Goal: Entertainment & Leisure: Consume media (video, audio)

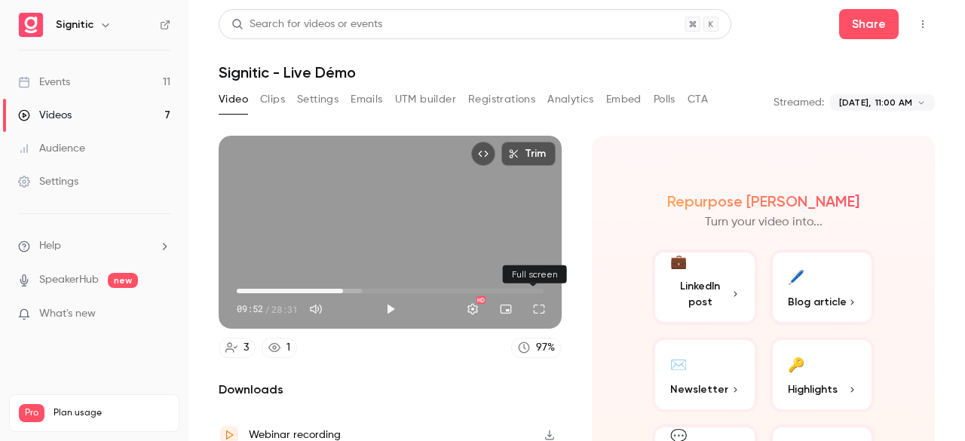
click at [528, 302] on button "Full screen" at bounding box center [539, 309] width 30 height 30
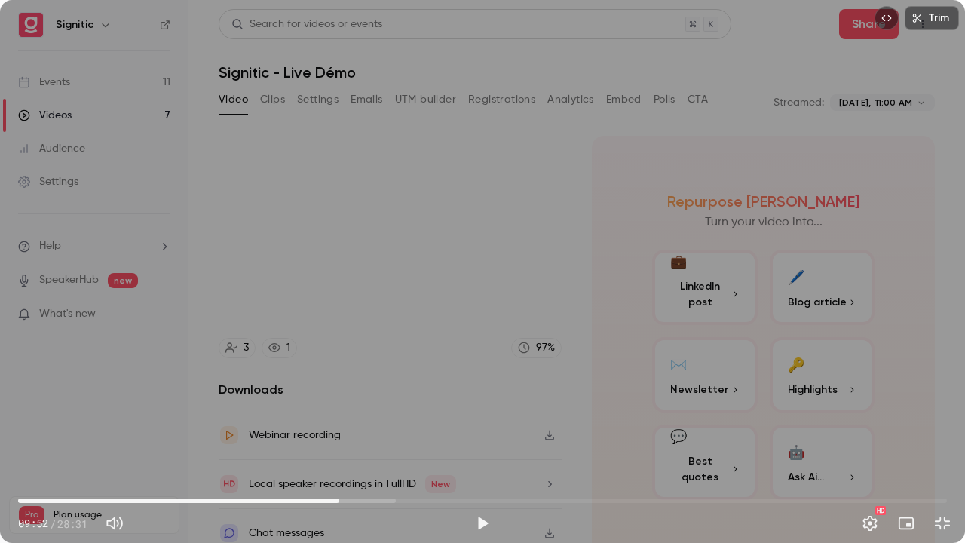
click at [528, 368] on div "Trim 09:52 09:52 / 28:31 HD" at bounding box center [482, 271] width 965 height 543
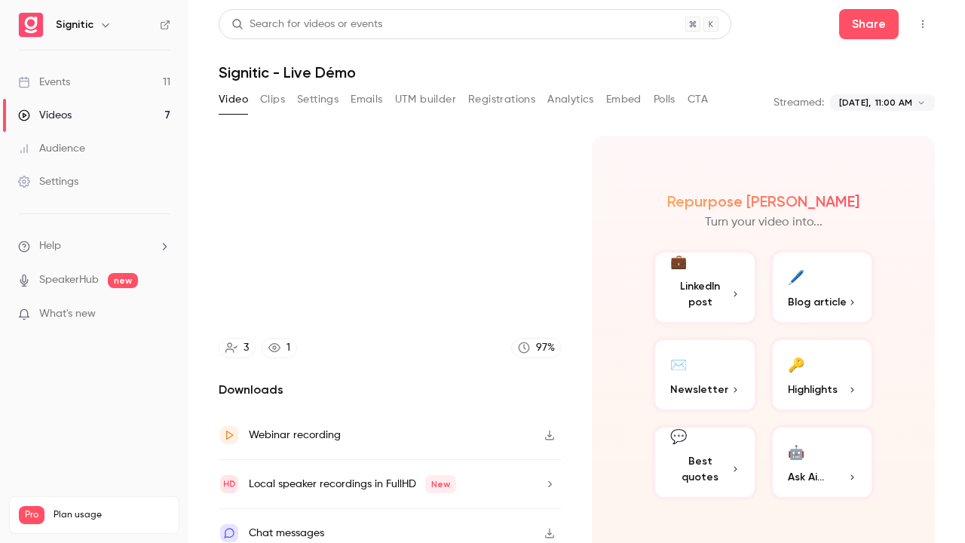
click at [800, 330] on video at bounding box center [482, 271] width 965 height 543
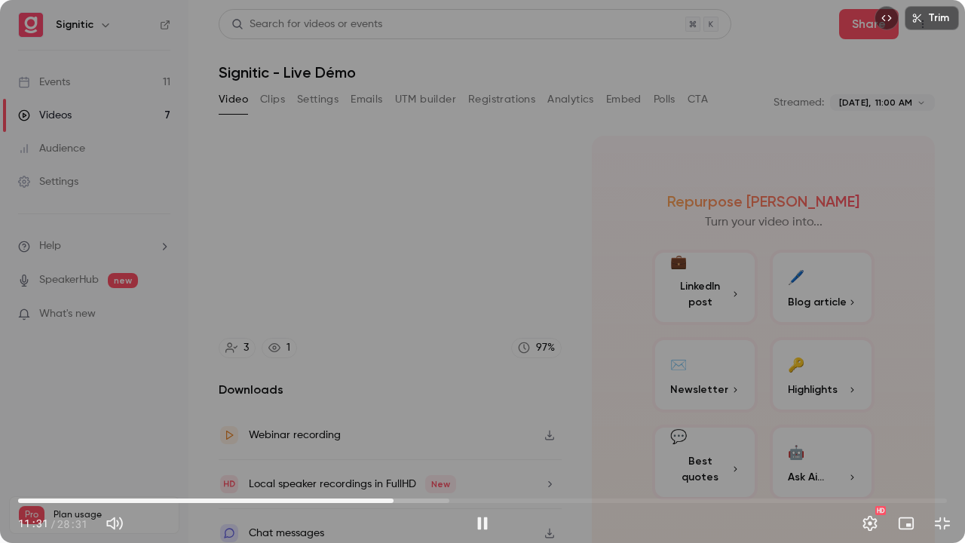
click at [722, 325] on div "Trim 11:31 11:31 / 28:31 HD" at bounding box center [482, 271] width 965 height 543
click at [722, 325] on div "Trim 11:32 11:32 / 28:31 HD" at bounding box center [482, 271] width 965 height 543
click at [729, 280] on div "Trim 12:12 12:12 / 28:31 HD" at bounding box center [482, 271] width 965 height 543
click at [729, 280] on div "Trim 12:13 12:13 / 28:31 HD" at bounding box center [482, 271] width 965 height 543
click at [650, 302] on div "Trim 12:25 12:25 / 28:31 HD" at bounding box center [482, 271] width 965 height 543
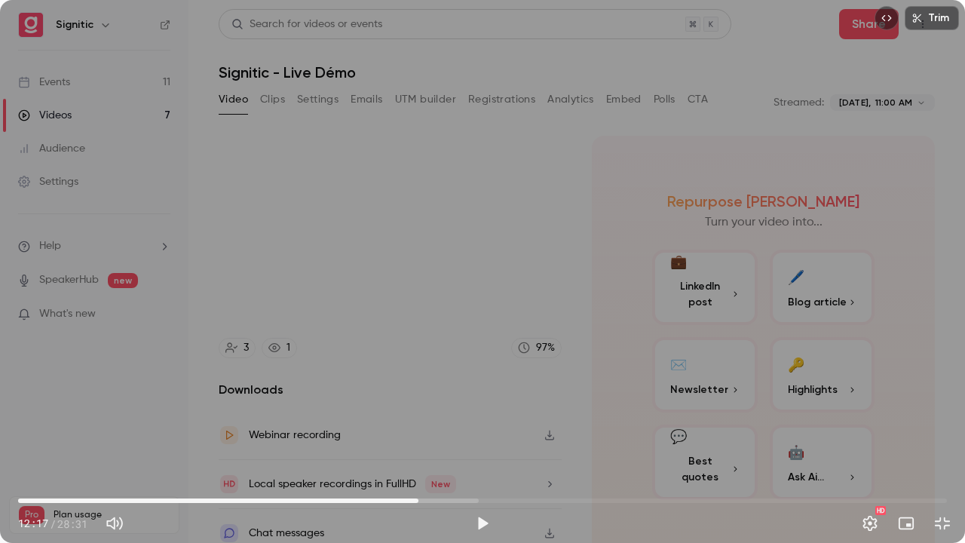
click at [418, 440] on span "12:17" at bounding box center [418, 500] width 5 height 5
click at [424, 440] on span "12:27" at bounding box center [423, 500] width 5 height 5
click at [421, 440] on span "12:27" at bounding box center [423, 500] width 5 height 5
click at [423, 440] on span "12:25" at bounding box center [423, 500] width 5 height 5
click at [419, 440] on span "12:18" at bounding box center [419, 500] width 5 height 5
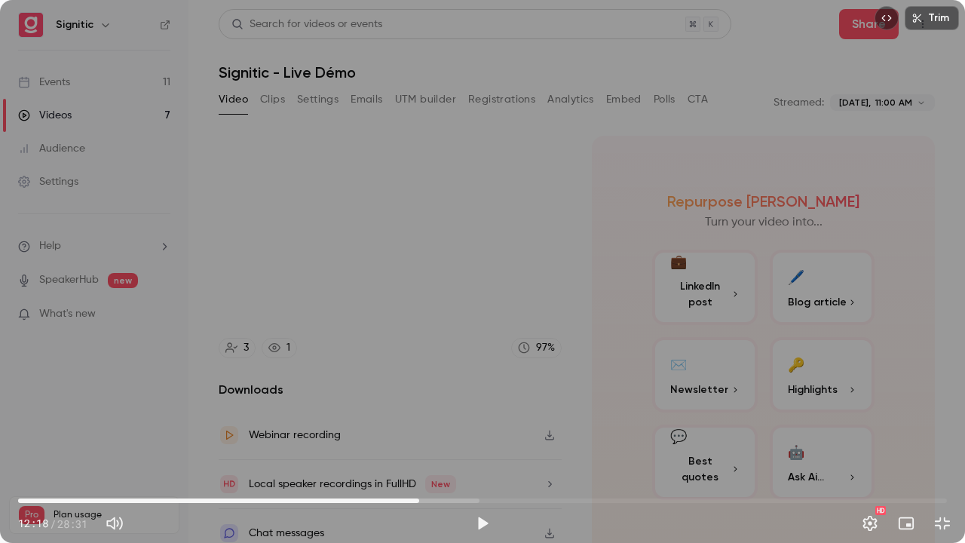
click at [445, 440] on div "Trim 12:18 12:18 / 28:31 HD" at bounding box center [482, 271] width 965 height 543
click at [443, 408] on div "Trim 12:24 12:24 / 28:31 HD" at bounding box center [482, 271] width 965 height 543
click at [448, 414] on div "Trim 12:24 12:24 / 28:31 HD" at bounding box center [482, 271] width 965 height 543
click at [452, 365] on div "Trim 12:30 12:30 / 28:31 HD" at bounding box center [482, 271] width 965 height 543
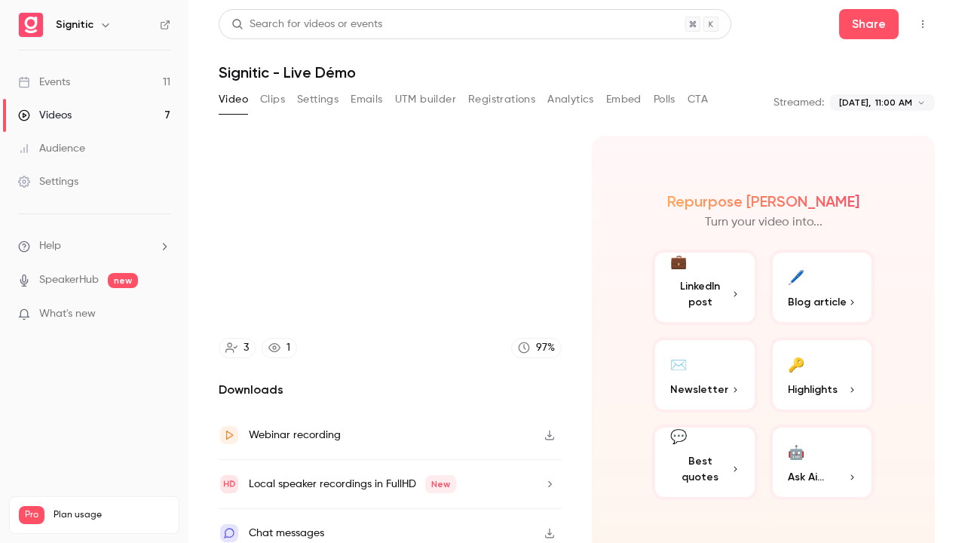
click at [703, 161] on video at bounding box center [482, 271] width 965 height 543
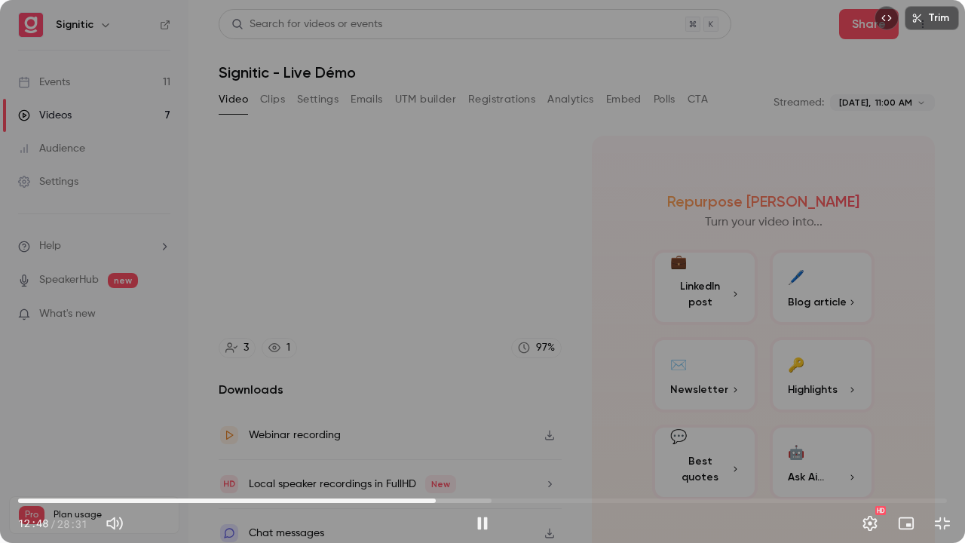
click at [505, 209] on div "Trim 12:48 12:48 / 28:31 HD" at bounding box center [482, 271] width 965 height 543
click at [427, 440] on span "12:32" at bounding box center [482, 500] width 928 height 24
click at [442, 422] on div "Trim 12:32 12:32 / 28:31 HD" at bounding box center [482, 271] width 965 height 543
click at [442, 383] on div "Trim 12:35 12:35 / 28:31 HD" at bounding box center [482, 271] width 965 height 543
drag, startPoint x: 442, startPoint y: 384, endPoint x: 356, endPoint y: 357, distance: 89.1
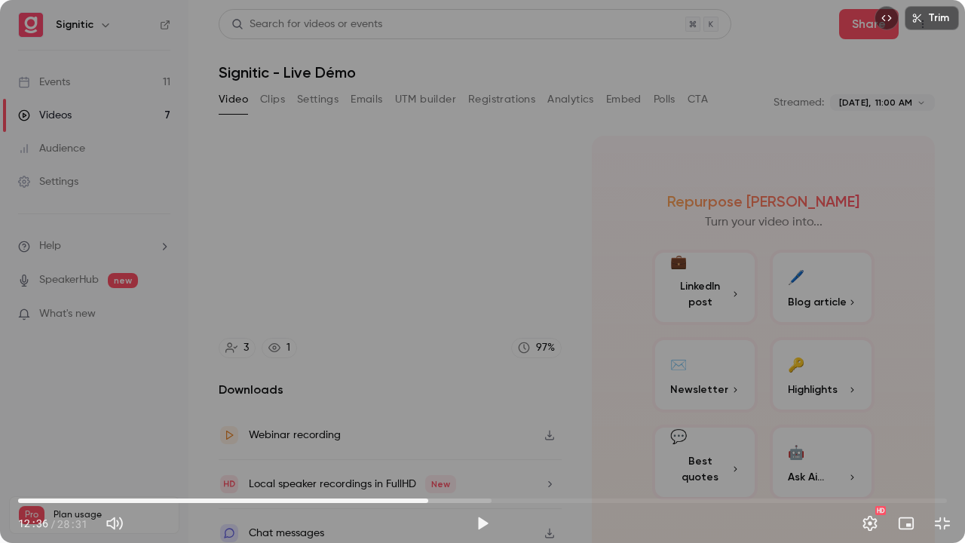
click at [356, 357] on div "Trim 12:36 12:36 / 28:31 HD" at bounding box center [482, 271] width 965 height 543
click at [350, 339] on div "Trim 12:47 12:47 / 28:31 HD" at bounding box center [482, 271] width 965 height 543
click at [351, 335] on div "Trim 12:49 12:49 / 28:31 HD" at bounding box center [482, 271] width 965 height 543
drag, startPoint x: 351, startPoint y: 335, endPoint x: 273, endPoint y: 323, distance: 79.3
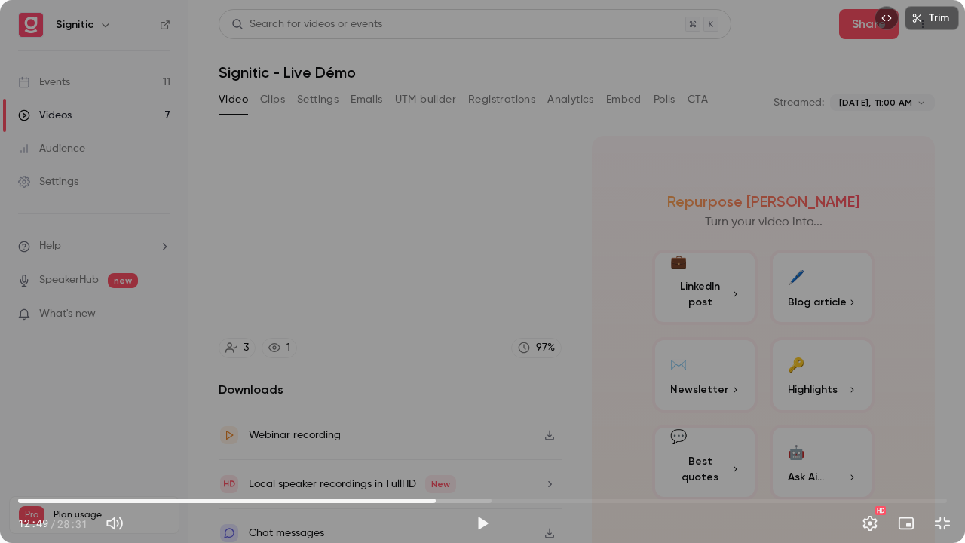
click at [273, 323] on div "Trim 12:49 12:49 / 28:31 HD" at bounding box center [482, 271] width 965 height 543
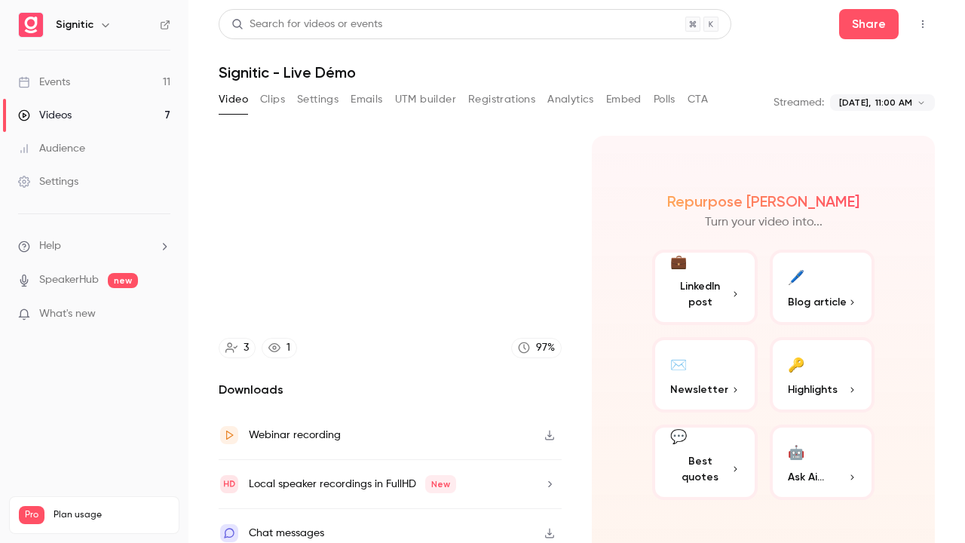
drag, startPoint x: 273, startPoint y: 323, endPoint x: 232, endPoint y: 355, distance: 52.0
click at [232, 355] on div "Trim 12:52 12:52 / 28:31 HD" at bounding box center [482, 271] width 965 height 543
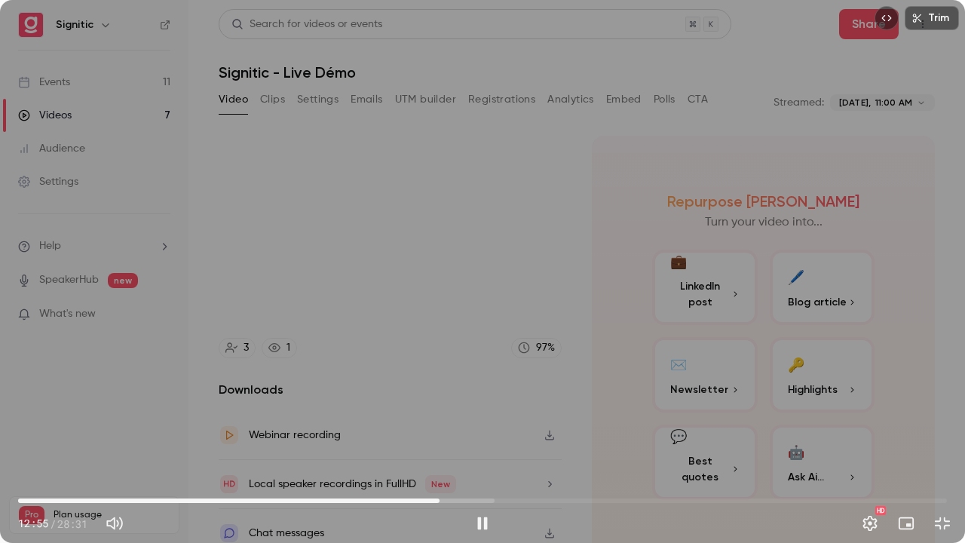
click at [416, 303] on div "Trim 12:55 12:55 / 28:31 HD" at bounding box center [482, 271] width 965 height 543
click at [398, 300] on div "Trim 13:06 13:06 / 28:31 HD" at bounding box center [482, 271] width 965 height 543
click at [399, 303] on div "Trim 13:06 13:06 / 28:31 HD" at bounding box center [482, 271] width 965 height 543
click at [374, 291] on div "Trim 13:22 13:22 / 28:31 HD" at bounding box center [482, 271] width 965 height 543
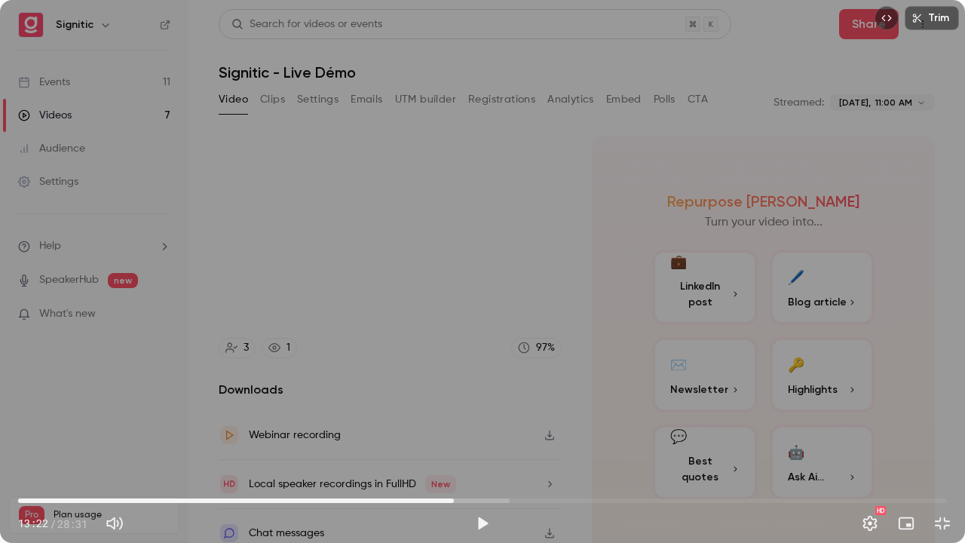
click at [374, 291] on div "Trim 13:22 13:22 / 28:31 HD" at bounding box center [482, 271] width 965 height 543
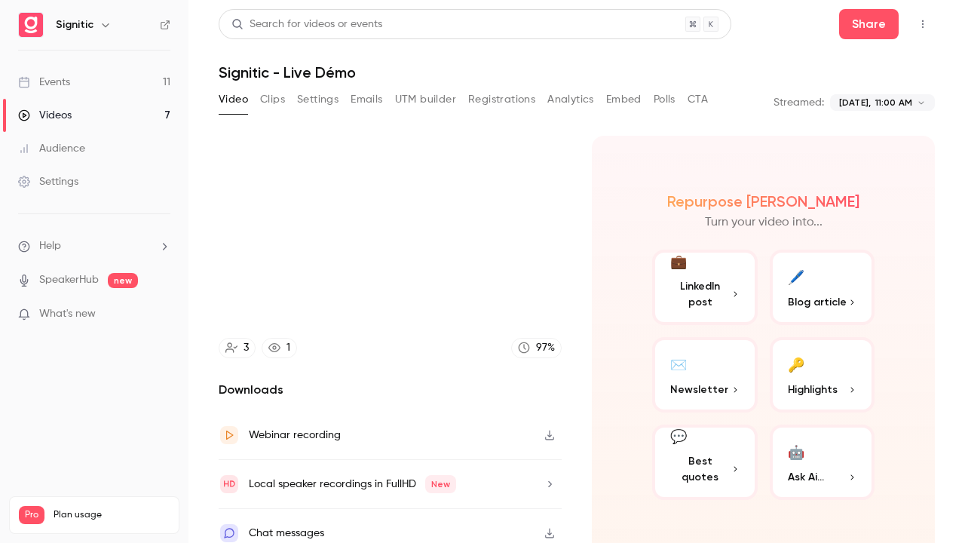
drag, startPoint x: 374, startPoint y: 291, endPoint x: 246, endPoint y: 272, distance: 129.5
click at [246, 272] on div "Trim 13:25 13:25 / 28:31 HD" at bounding box center [482, 271] width 965 height 543
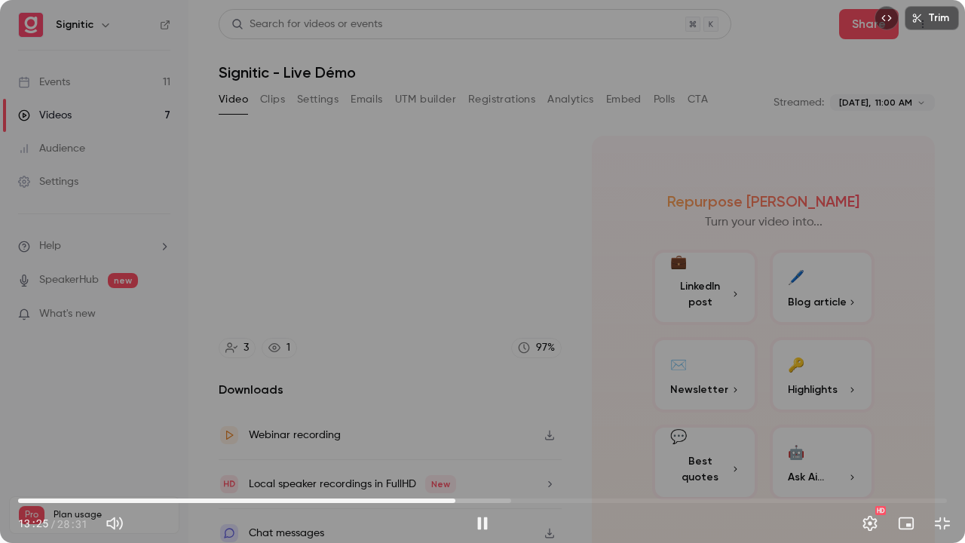
click at [246, 272] on div "Trim 13:25 13:25 / 28:31 HD" at bounding box center [482, 271] width 965 height 543
click at [247, 271] on div "Trim 13:26 13:26 / 28:31 HD" at bounding box center [482, 271] width 965 height 543
click at [289, 261] on div "Trim 13:45 13:45 / 28:31 HD" at bounding box center [482, 271] width 965 height 543
click at [320, 210] on div "Trim 13:45 13:45 / 28:31 HD" at bounding box center [482, 271] width 965 height 543
click at [310, 239] on div "Trim 13:50 13:50 / 28:31 HD" at bounding box center [482, 271] width 965 height 543
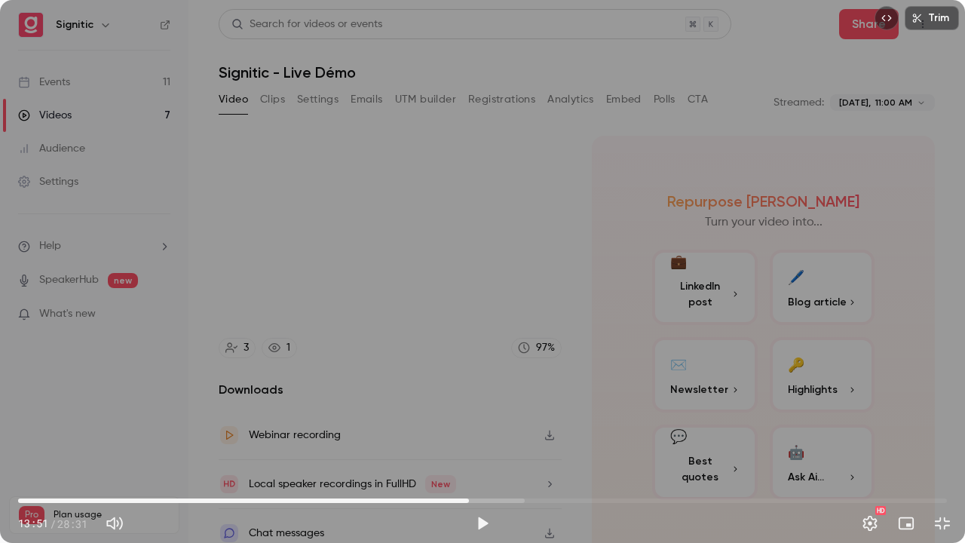
click at [310, 213] on div "Trim 13:51 13:51 / 28:31 HD" at bounding box center [482, 271] width 965 height 543
click at [271, 217] on div "Trim 14:00 14:00 / 28:31 HD" at bounding box center [482, 271] width 965 height 543
click at [271, 202] on div "Trim 14:01 14:01 / 28:31 HD" at bounding box center [482, 271] width 965 height 543
click at [271, 202] on div "Trim 14:02 14:02 / 28:31 HD" at bounding box center [482, 271] width 965 height 543
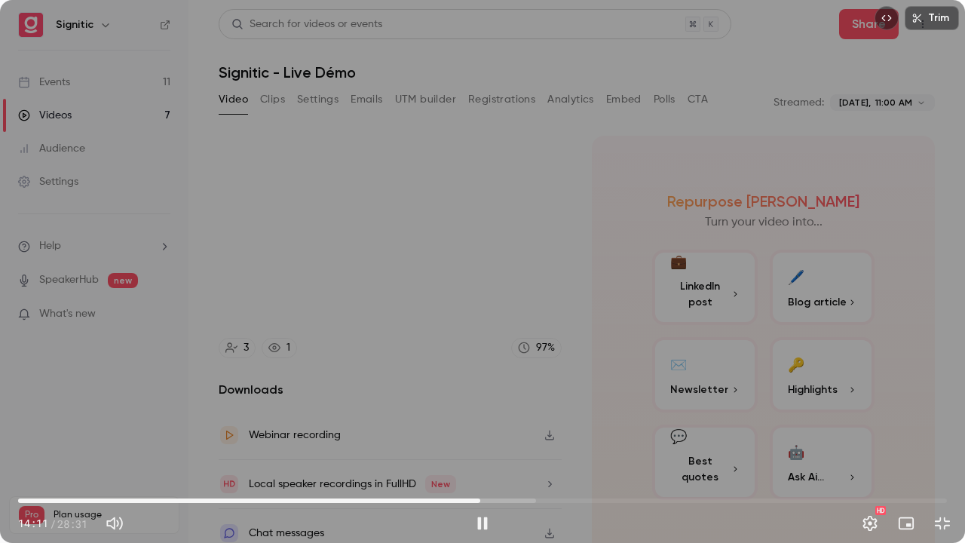
click at [164, 247] on div "Trim 14:11 14:11 / 28:31 HD" at bounding box center [482, 271] width 965 height 543
click at [170, 234] on div "Trim 14:11 14:11 / 28:31 HD" at bounding box center [482, 271] width 965 height 543
click at [255, 304] on div "Trim 14:35 14:35 / 28:31 HD" at bounding box center [482, 271] width 965 height 543
click at [355, 277] on div "Trim 14:35 14:35 / 28:31 HD" at bounding box center [482, 271] width 965 height 543
click at [369, 325] on div "Trim 14:47 14:47 / 28:31 HD" at bounding box center [482, 271] width 965 height 543
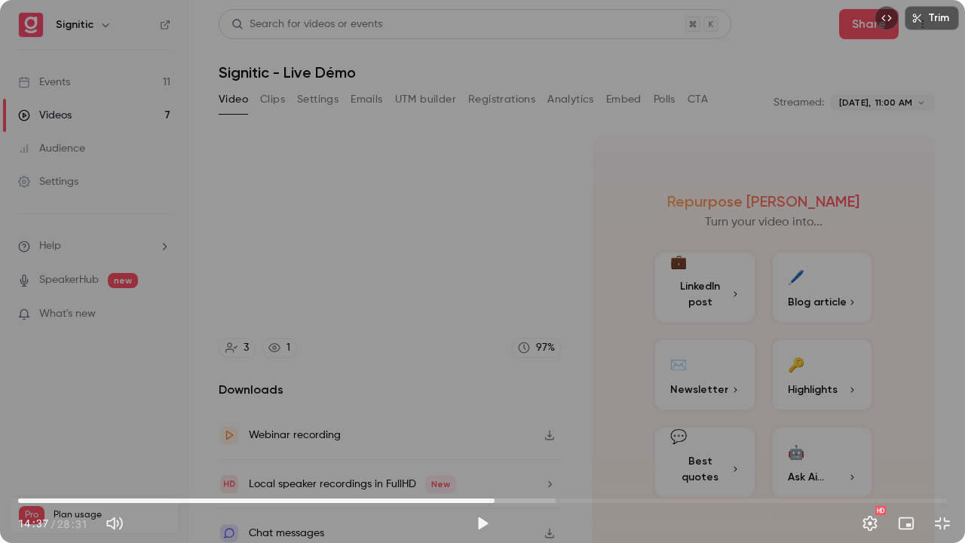
click at [494, 440] on span "14:37" at bounding box center [494, 500] width 5 height 5
click at [527, 440] on div "Trim 14:37 14:37 / 28:31 HD" at bounding box center [482, 271] width 965 height 543
click at [491, 393] on div "Trim 14:44 14:44 / 28:31 HD" at bounding box center [482, 271] width 965 height 543
click at [491, 393] on div "Trim 14:45 14:45 / 28:31 HD" at bounding box center [482, 271] width 965 height 543
click at [490, 395] on div "Trim 14:45 14:45 / 28:31 HD" at bounding box center [482, 271] width 965 height 543
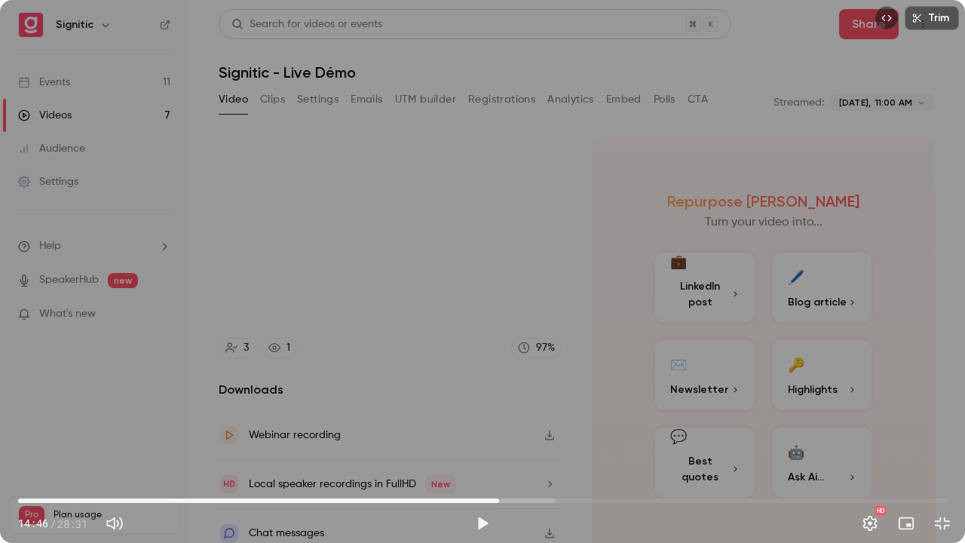
click at [485, 385] on div "Trim 14:46 14:46 / 28:31 HD" at bounding box center [482, 271] width 965 height 543
click at [482, 371] on div "Trim 14:49 14:49 / 28:31 HD" at bounding box center [482, 271] width 965 height 543
click at [482, 371] on div "Trim 14:50 14:50 / 28:31 HD" at bounding box center [482, 271] width 965 height 543
click at [462, 344] on div "Trim 15:02 15:02 / 28:31 HD" at bounding box center [482, 271] width 965 height 543
click at [463, 345] on div "Trim 15:02 15:02 / 28:31 HD" at bounding box center [482, 271] width 965 height 543
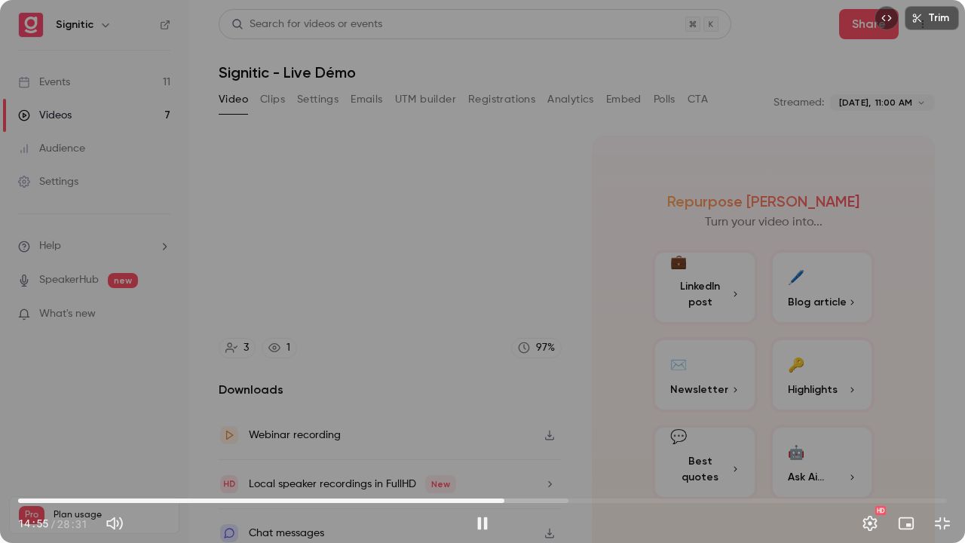
click at [504, 440] on span "14:55" at bounding box center [482, 500] width 928 height 24
click at [399, 288] on div "Trim 15:12 15:12 / 28:31 HD" at bounding box center [482, 271] width 965 height 543
click at [521, 440] on span "15:32" at bounding box center [523, 500] width 5 height 5
click at [671, 328] on div "Trim 15:41 15:41 / 28:31 HD" at bounding box center [482, 271] width 965 height 543
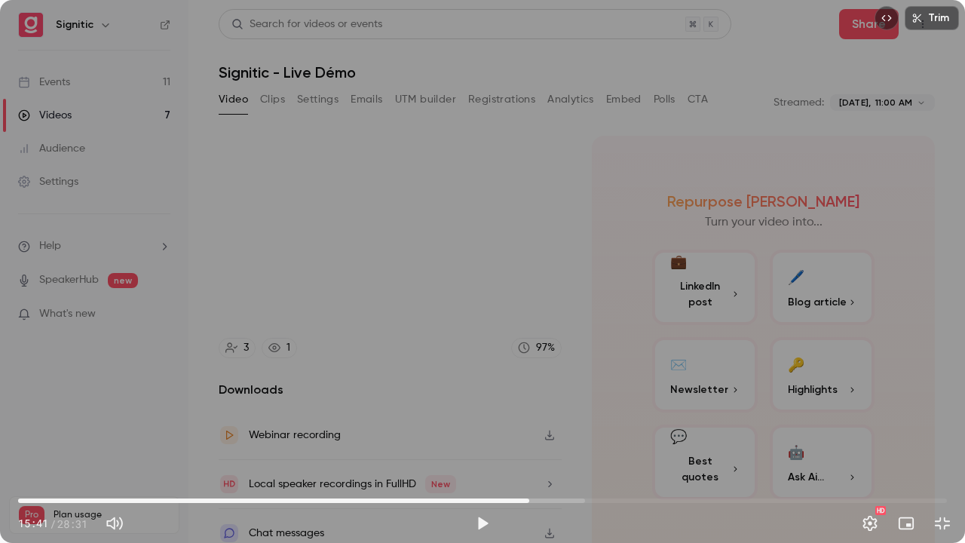
click at [671, 328] on div "Trim 15:41 15:41 / 28:31 HD" at bounding box center [482, 271] width 965 height 543
click at [650, 298] on div "Trim 15:54 15:54 / 28:31 HD" at bounding box center [482, 271] width 965 height 543
click at [650, 298] on div "Trim 15:55 15:55 / 28:31 HD" at bounding box center [482, 271] width 965 height 543
click at [630, 292] on div "Trim 15:56 15:56 / 28:31 HD" at bounding box center [482, 271] width 965 height 543
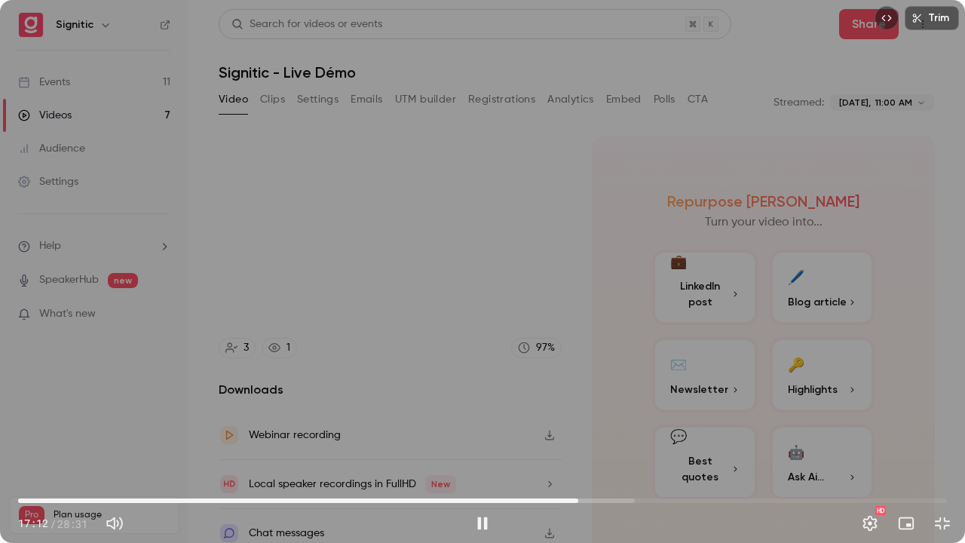
click at [710, 240] on div "Trim 17:12 17:12 / 28:31 HD" at bounding box center [482, 271] width 965 height 543
click at [581, 440] on span "17:17" at bounding box center [581, 500] width 5 height 5
click at [751, 259] on div "Trim 17:25 17:25 / 28:31 HD" at bounding box center [482, 271] width 965 height 543
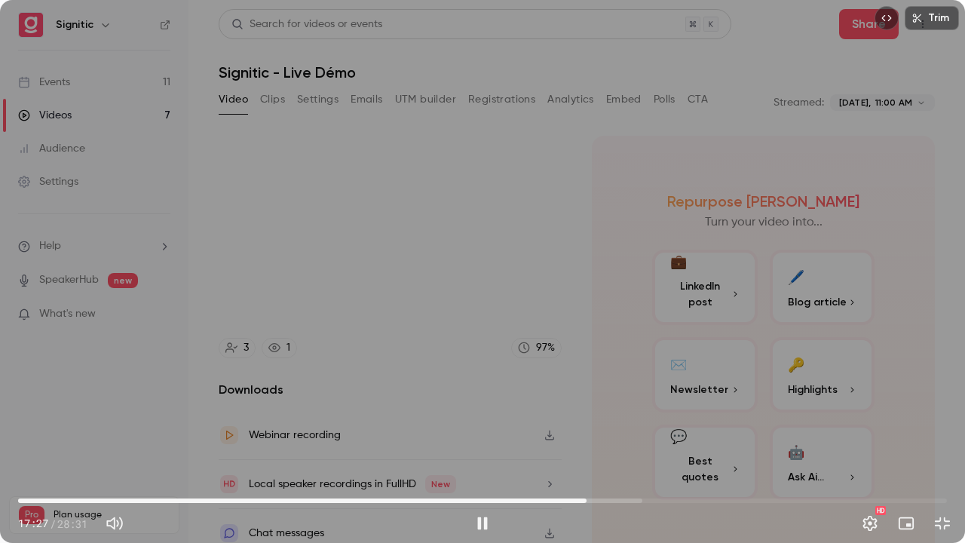
click at [750, 258] on div "Trim 17:27 17:27 / 28:31 HD" at bounding box center [482, 271] width 965 height 543
click at [732, 247] on div "Trim 17:33 17:33 / 28:31 HD" at bounding box center [482, 271] width 965 height 543
drag, startPoint x: 732, startPoint y: 247, endPoint x: 847, endPoint y: 241, distance: 115.5
click at [847, 241] on div "Trim 17:33 17:33 / 28:31 HD" at bounding box center [482, 271] width 965 height 543
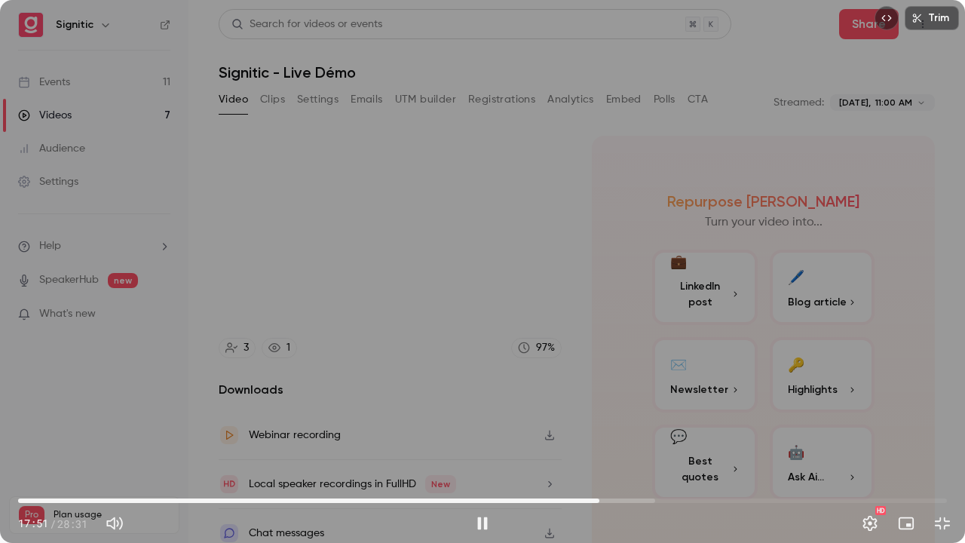
click at [810, 199] on div "Trim 17:51 17:51 / 28:31 HD" at bounding box center [482, 271] width 965 height 543
click at [819, 216] on div "Trim 17:51 17:51 / 28:31 HD" at bounding box center [482, 271] width 965 height 543
click at [818, 217] on div "Trim 17:53 17:53 / 28:31 HD" at bounding box center [482, 271] width 965 height 543
click at [595, 440] on span "17:43" at bounding box center [595, 500] width 5 height 5
click at [649, 381] on div "Trim 17:43 17:43 / 28:31 HD" at bounding box center [482, 271] width 965 height 543
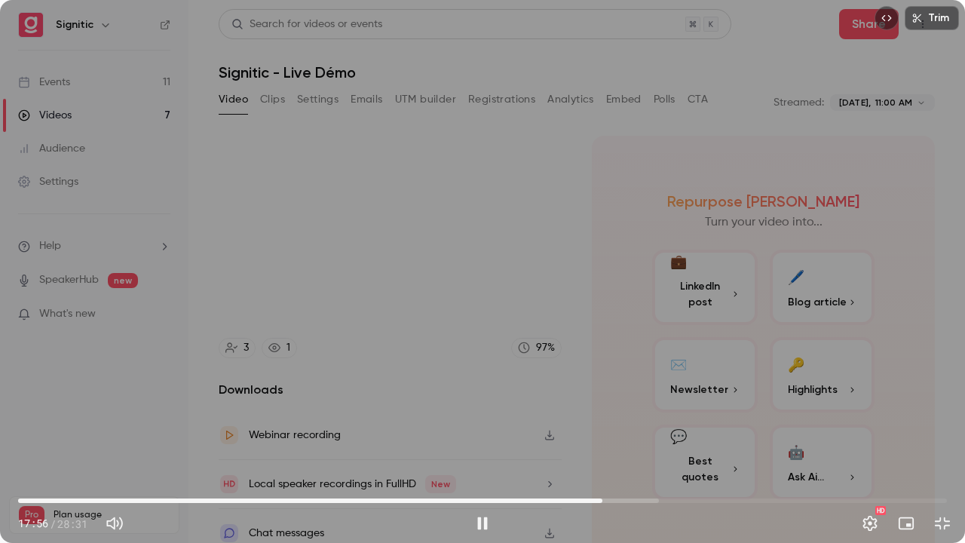
click at [493, 321] on div "Trim 17:56 17:56 / 28:31 HD" at bounding box center [482, 271] width 965 height 543
click at [597, 440] on span "17:46" at bounding box center [597, 500] width 5 height 5
click at [621, 434] on div "Trim 17:46 17:46 / 28:31 HD" at bounding box center [482, 271] width 965 height 543
click at [680, 375] on div "Trim 18:18 18:18 / 28:31 HD" at bounding box center [482, 271] width 965 height 543
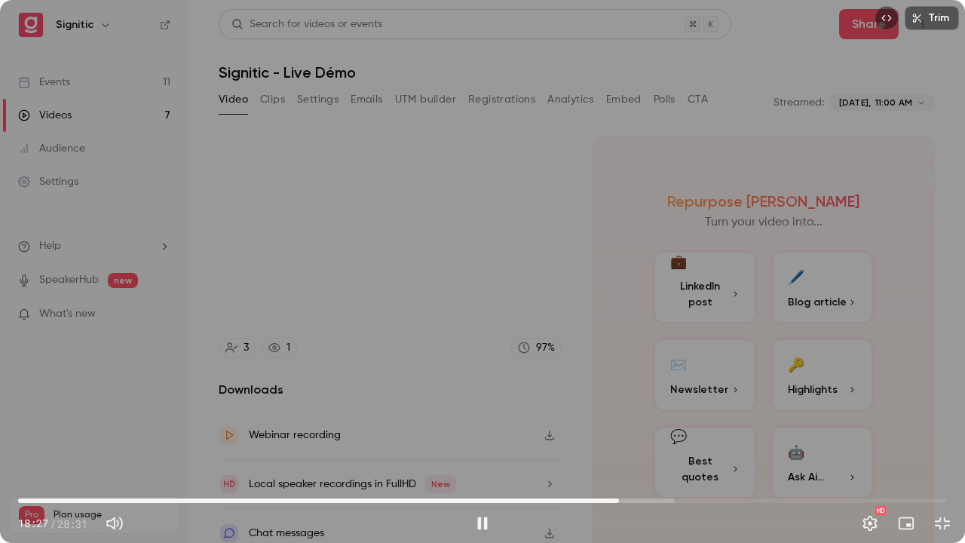
click at [694, 306] on div "Trim 18:27 18:27 / 28:31 HD" at bounding box center [482, 271] width 965 height 543
click at [687, 307] on div "Trim 18:28 18:28 / 28:31 HD" at bounding box center [482, 271] width 965 height 543
click at [688, 312] on div "Trim 18:29 18:29 / 28:31 HD" at bounding box center [482, 271] width 965 height 543
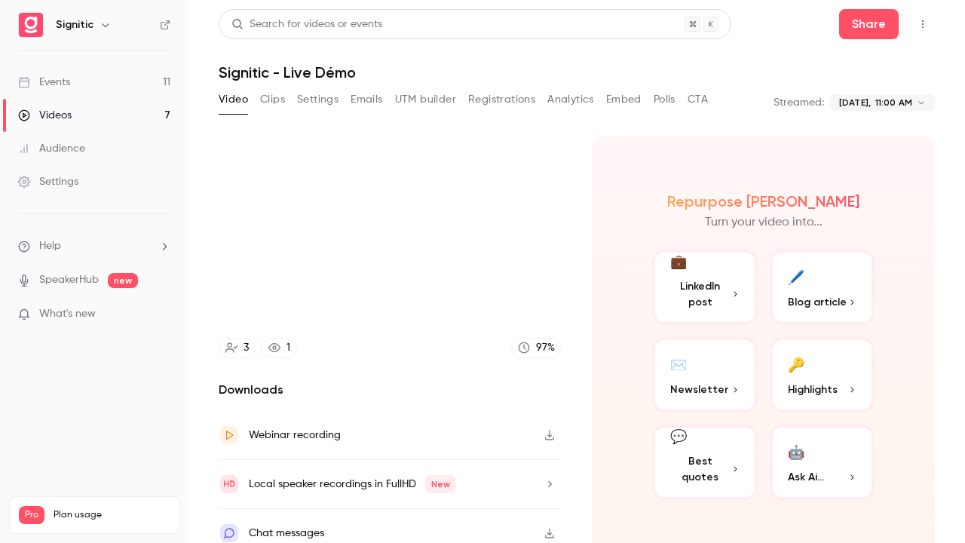
click at [688, 312] on div "Trim 18:29 18:29 / 28:31 HD" at bounding box center [482, 271] width 965 height 543
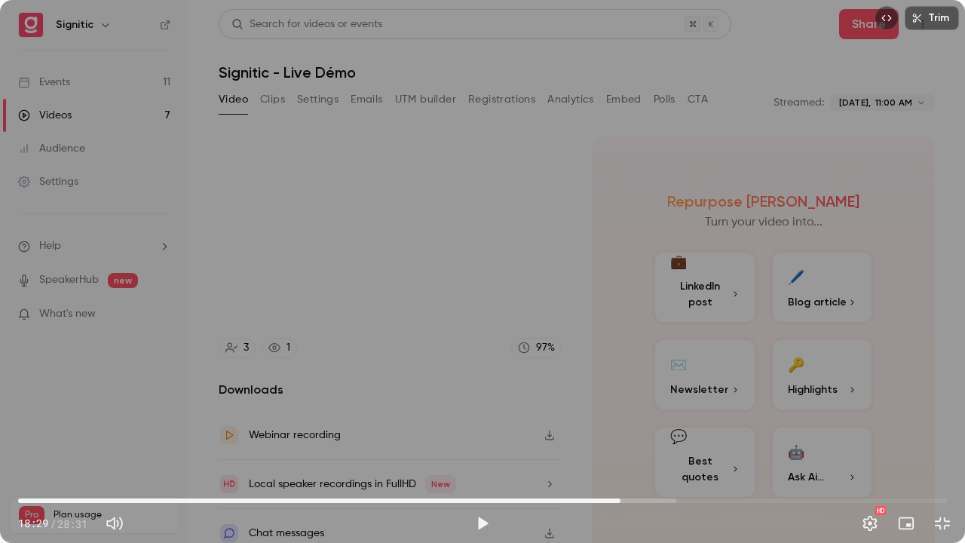
click at [688, 312] on div "Trim 18:29 18:29 / 28:31 HD" at bounding box center [482, 271] width 965 height 543
click at [674, 292] on div "Trim 18:33 18:33 / 28:31 HD" at bounding box center [482, 271] width 965 height 543
click at [620, 440] on span "18:29" at bounding box center [620, 500] width 5 height 5
click at [630, 368] on div "Trim 18:34 18:34 / 28:31 HD" at bounding box center [482, 271] width 965 height 543
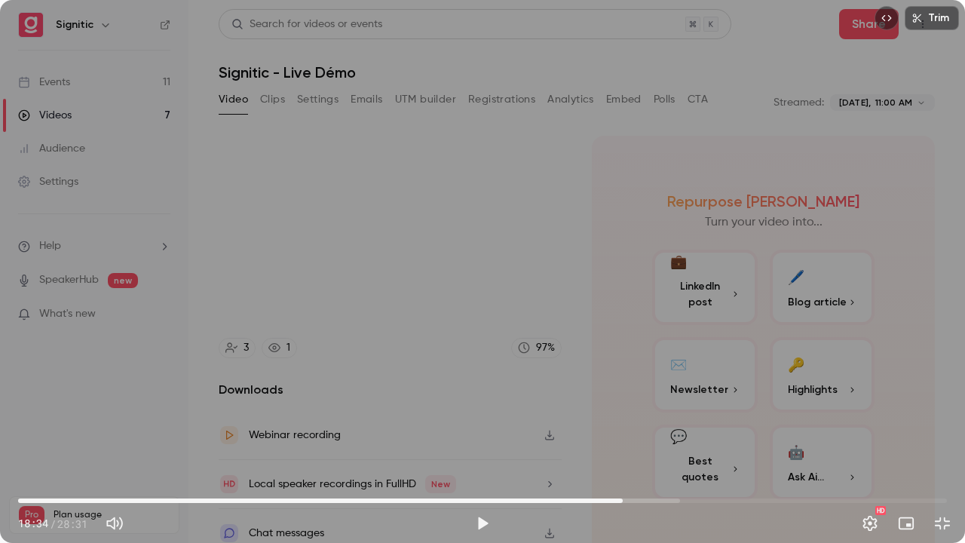
click at [630, 368] on div "Trim 18:34 18:34 / 28:31 HD" at bounding box center [482, 271] width 965 height 543
drag, startPoint x: 630, startPoint y: 368, endPoint x: 622, endPoint y: 350, distance: 18.9
click at [622, 350] on div "Trim 18:36 18:36 / 28:31 HD" at bounding box center [482, 271] width 965 height 543
click at [622, 350] on div "Trim 18:37 18:37 / 28:31 HD" at bounding box center [482, 271] width 965 height 543
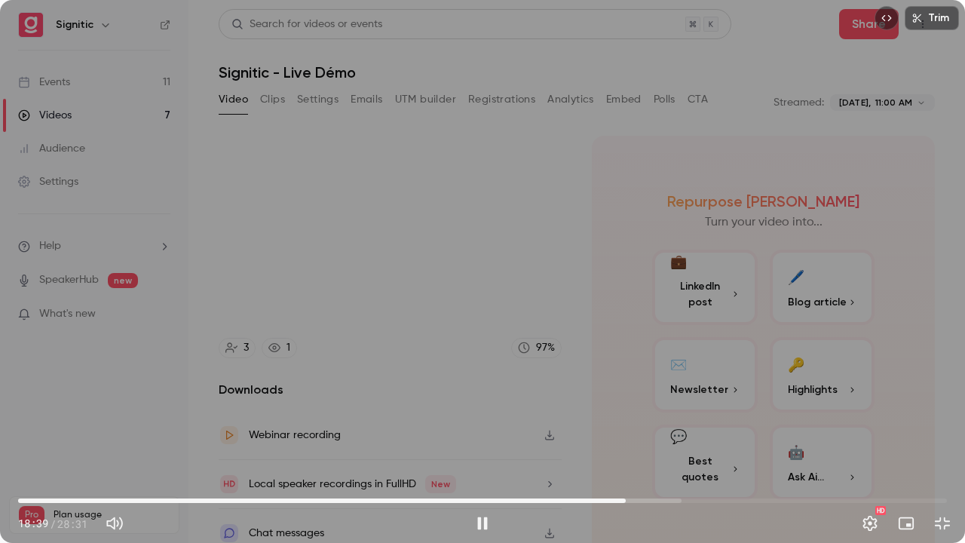
drag, startPoint x: 622, startPoint y: 350, endPoint x: 625, endPoint y: 342, distance: 8.8
click at [625, 342] on div "Trim 18:39 18:39 / 28:31 HD" at bounding box center [482, 271] width 965 height 543
click at [613, 306] on div "Trim 18:41 18:41 / 28:31 HD" at bounding box center [482, 271] width 965 height 543
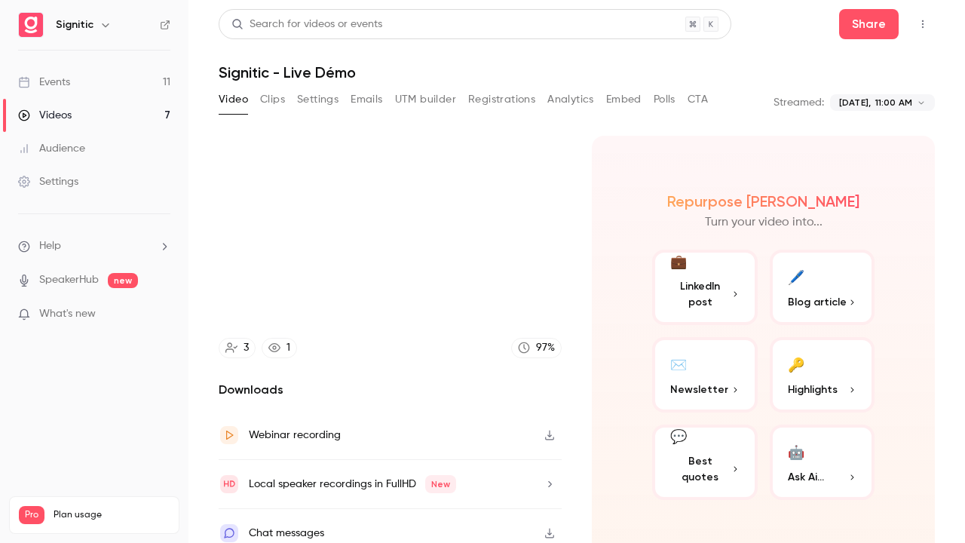
click at [613, 306] on video at bounding box center [482, 271] width 965 height 543
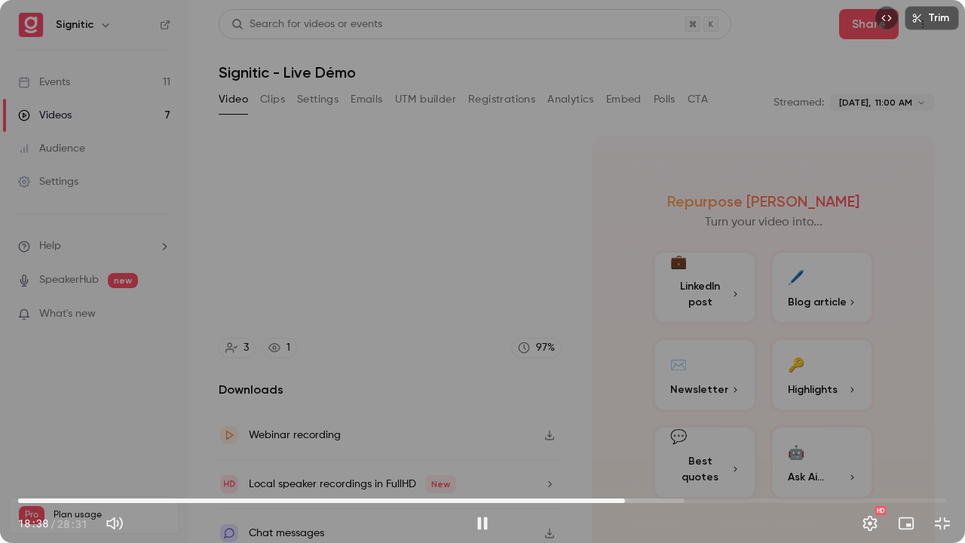
click at [625, 440] on span "18:38" at bounding box center [624, 500] width 5 height 5
click at [625, 417] on div "Trim 18:45 18:45 / 28:31 HD" at bounding box center [482, 271] width 965 height 543
drag, startPoint x: 625, startPoint y: 417, endPoint x: 413, endPoint y: 332, distance: 228.2
click at [413, 332] on div "Trim 18:54 18:54 / 28:31 HD" at bounding box center [482, 271] width 965 height 543
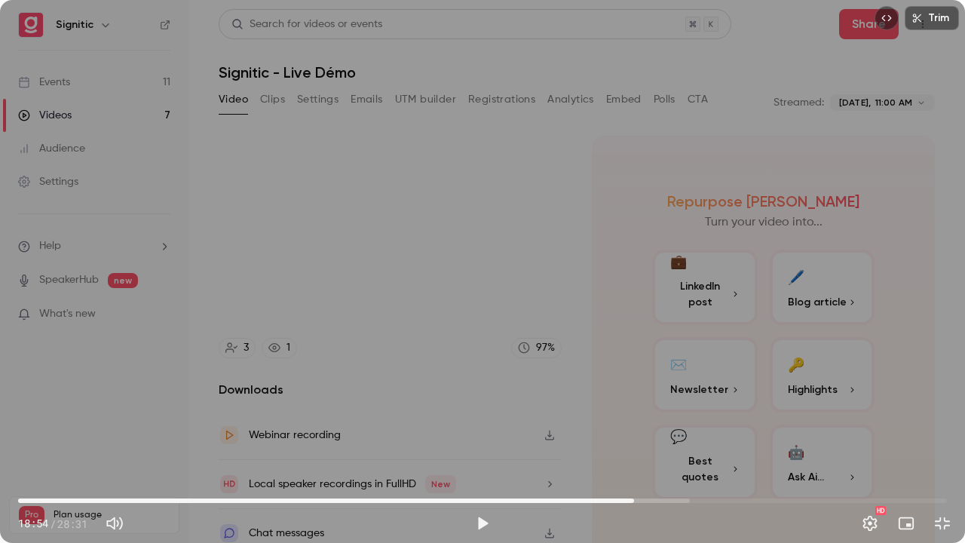
click at [368, 364] on div "Trim 18:54 18:54 / 28:31 HD" at bounding box center [482, 271] width 965 height 543
click at [357, 396] on div "Trim 18:58 18:58 / 28:31 HD" at bounding box center [482, 271] width 965 height 543
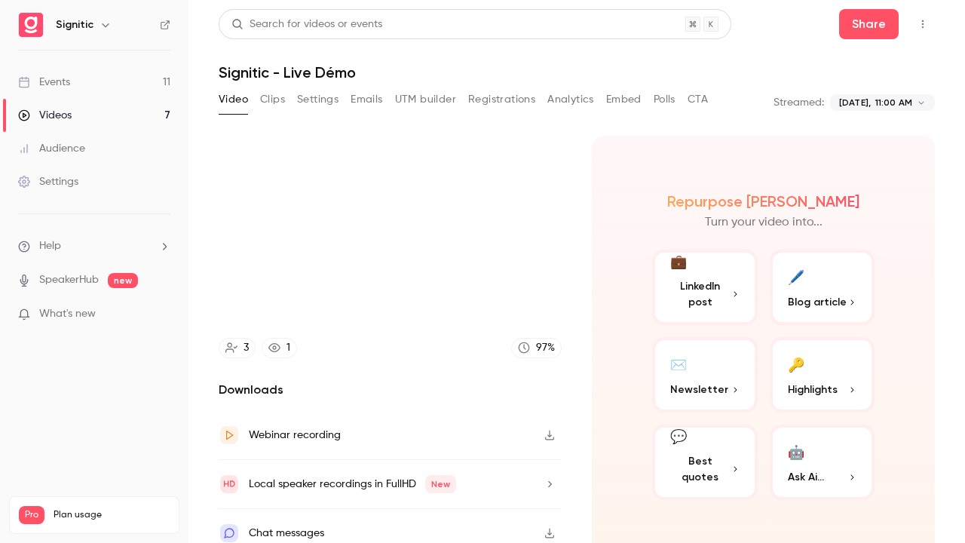
click at [357, 396] on video at bounding box center [482, 271] width 965 height 543
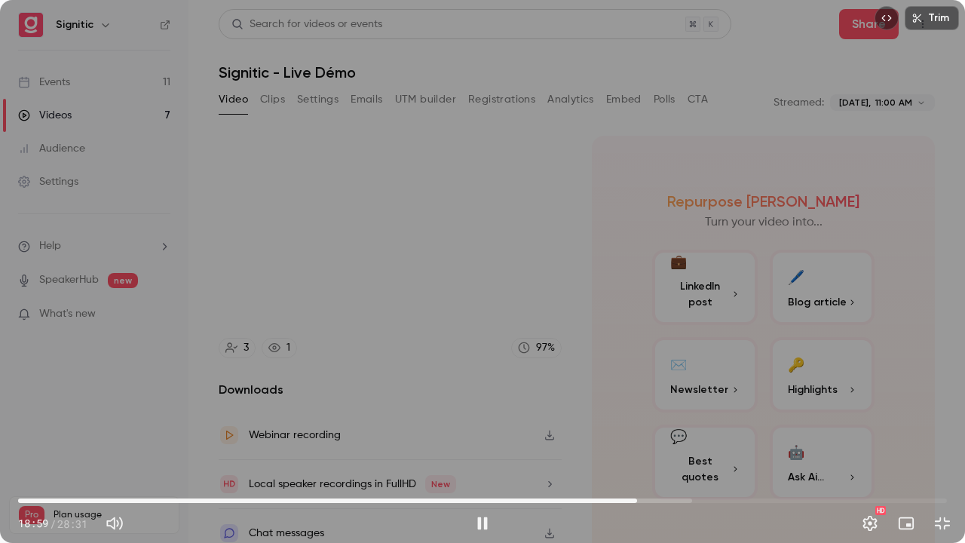
click at [344, 301] on div "Trim 18:59 18:59 / 28:31 HD" at bounding box center [482, 271] width 965 height 543
click at [350, 276] on div "Trim 19:00 19:00 / 28:31 HD" at bounding box center [482, 271] width 965 height 543
click at [353, 237] on div "Trim 19:14 19:14 / 28:31 HD" at bounding box center [482, 271] width 965 height 543
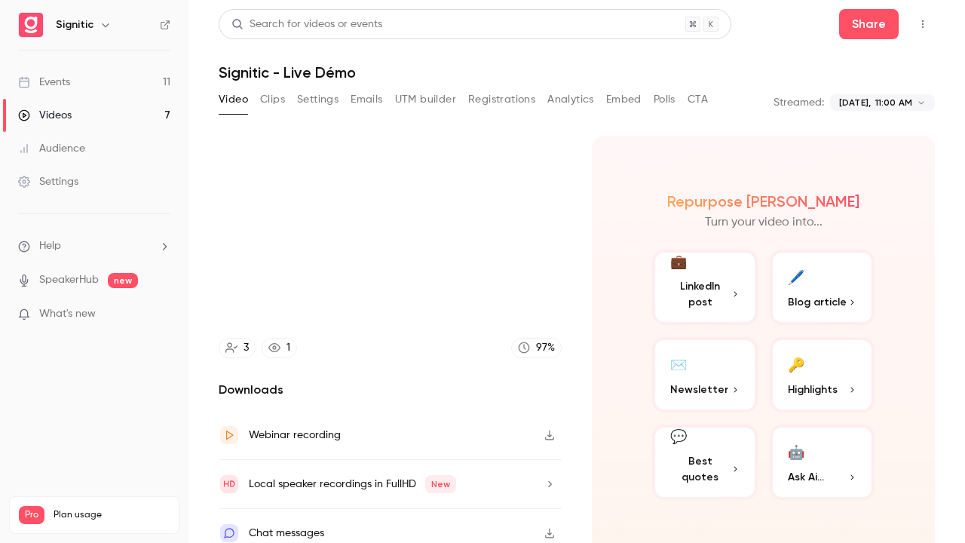
click at [418, 179] on video at bounding box center [482, 271] width 965 height 543
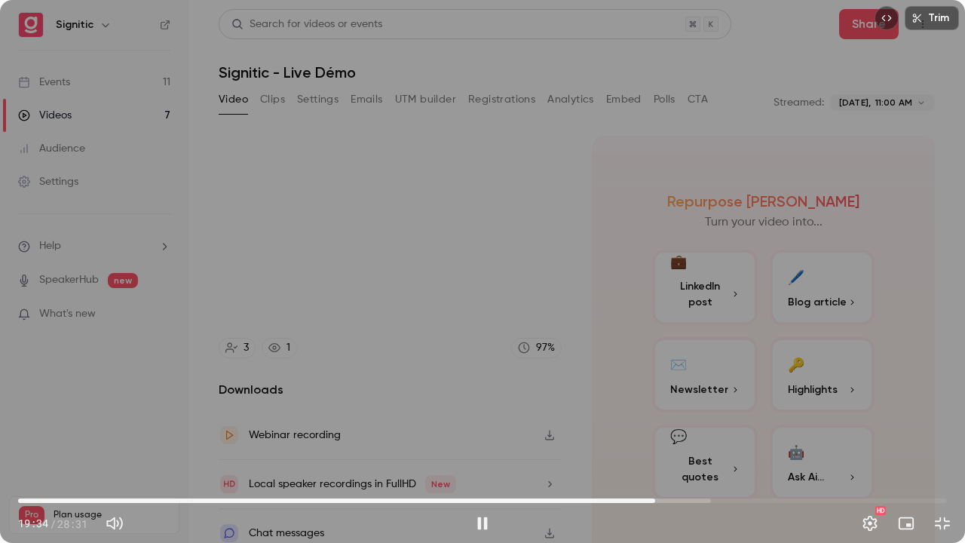
click at [330, 295] on div "Trim 19:34 19:34 / 28:31 HD" at bounding box center [482, 271] width 965 height 543
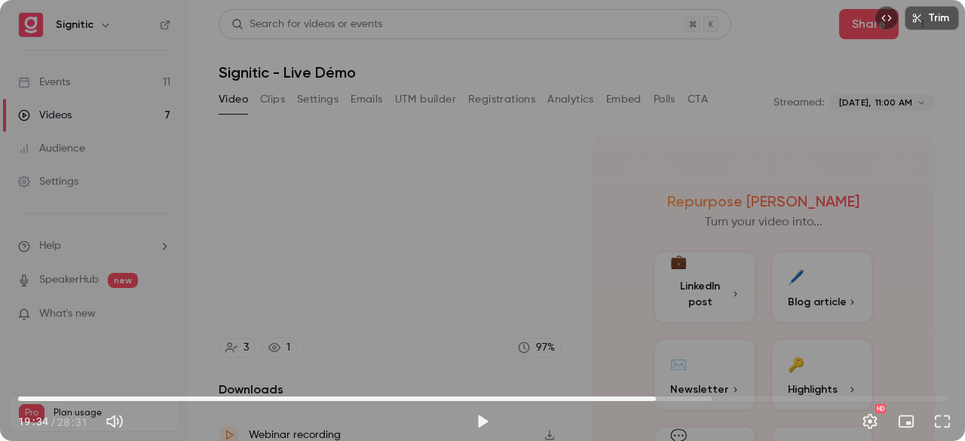
type input "******"
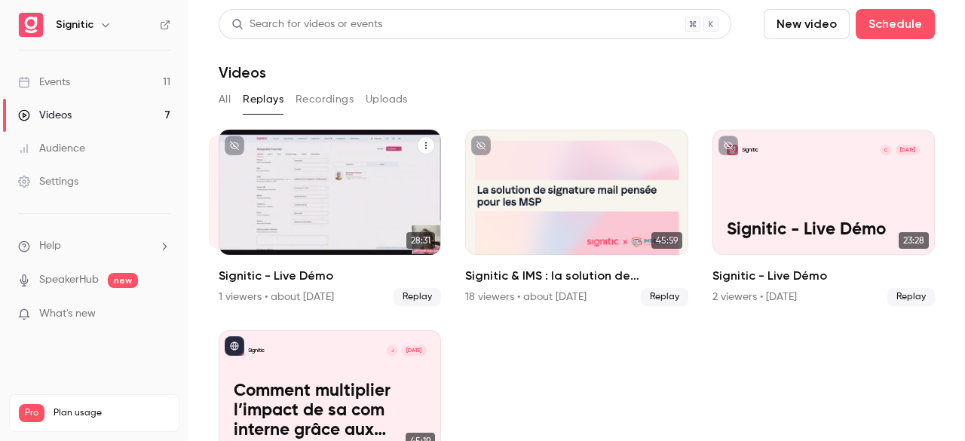
click at [327, 188] on div "Signitic A [DATE] Signitic - Live Démo" at bounding box center [330, 192] width 222 height 125
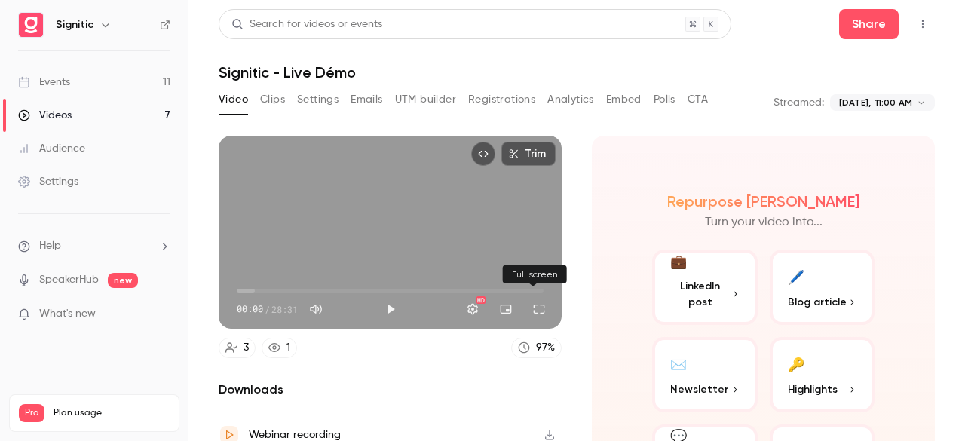
click at [530, 303] on button "Full screen" at bounding box center [539, 309] width 30 height 30
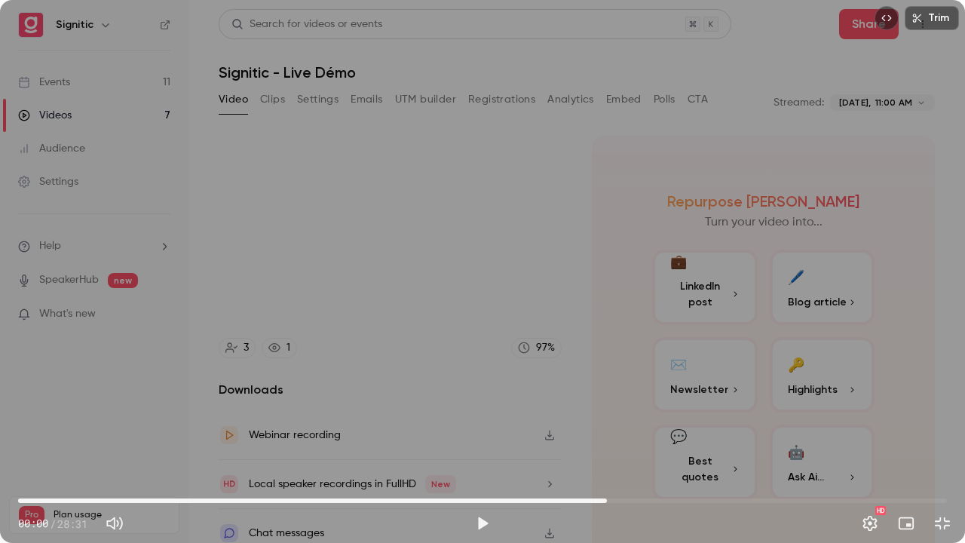
click at [607, 440] on span "18:04" at bounding box center [482, 500] width 928 height 24
click at [647, 440] on span "19:18" at bounding box center [482, 500] width 928 height 24
click at [647, 357] on div "Trim 19:18 19:18 / 28:31 HD" at bounding box center [482, 271] width 965 height 543
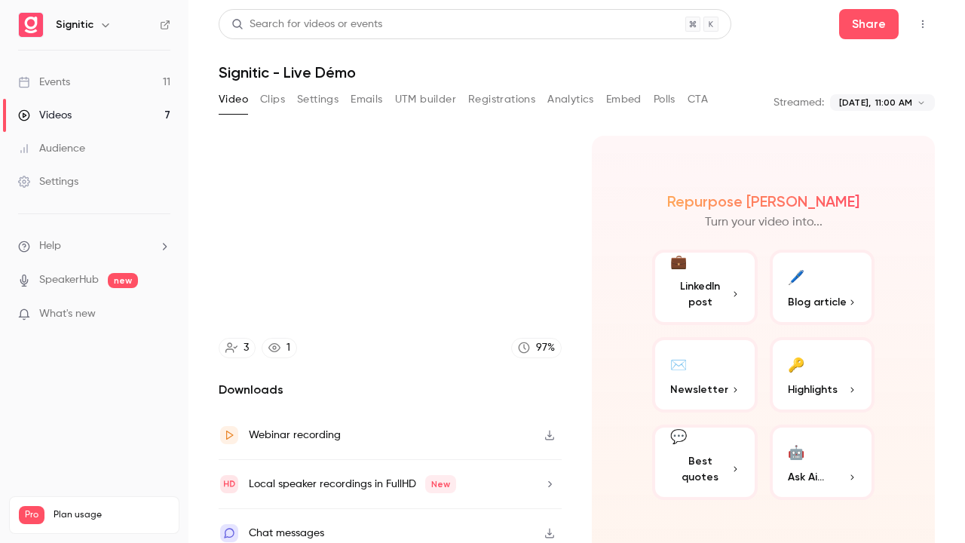
click at [647, 357] on video at bounding box center [482, 271] width 965 height 543
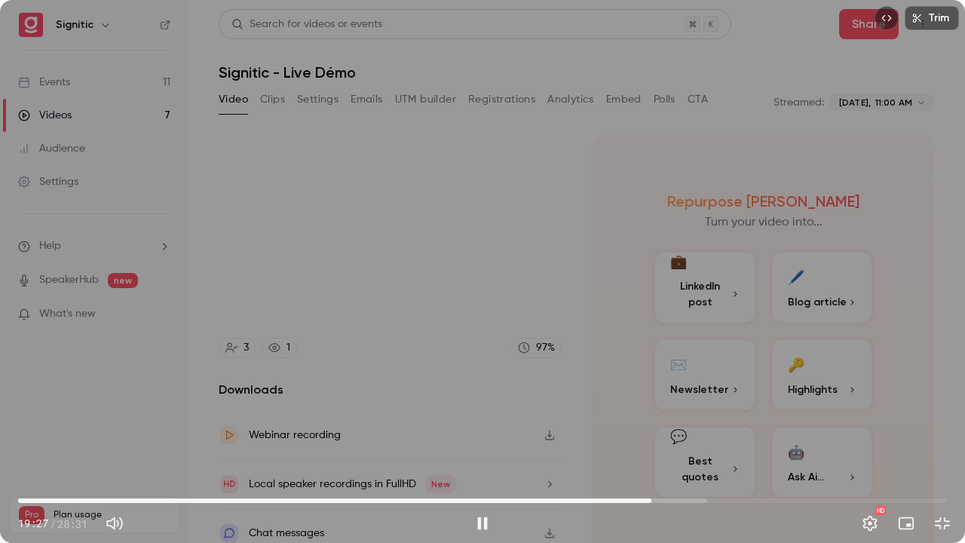
click at [671, 277] on div "Trim 19:27 19:27 / 28:31 HD" at bounding box center [482, 271] width 965 height 543
click at [666, 276] on div "Trim 19:27 19:27 / 28:31 HD" at bounding box center [482, 271] width 965 height 543
click at [664, 277] on div "Trim 19:30 19:30 / 28:31 HD" at bounding box center [482, 271] width 965 height 543
click at [665, 277] on div "Trim 19:30 19:30 / 28:31 HD" at bounding box center [482, 271] width 965 height 543
click at [551, 315] on div "Trim 19:34 19:34 / 28:31 HD" at bounding box center [482, 271] width 965 height 543
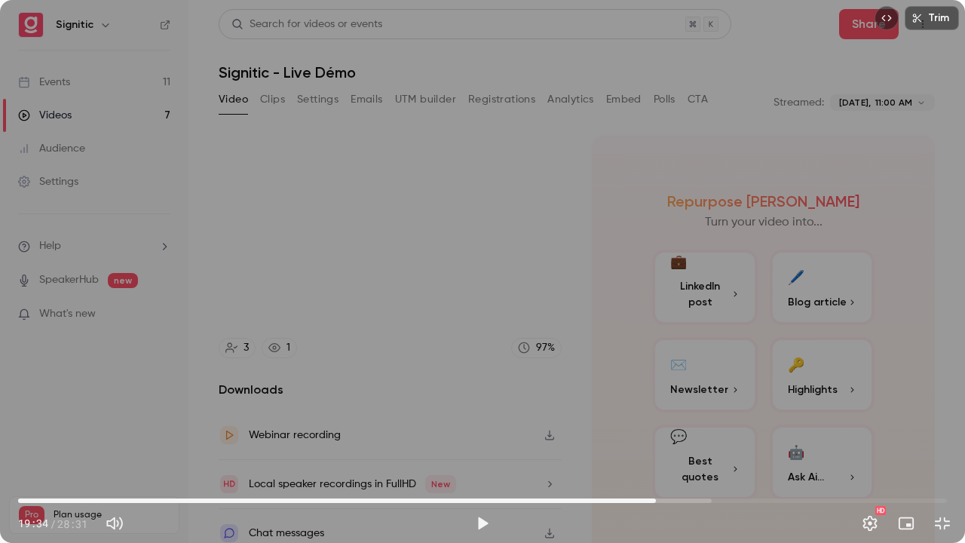
click at [551, 315] on div "Trim 19:34 19:34 / 28:31 HD" at bounding box center [482, 271] width 965 height 543
click at [558, 289] on div "Trim 19:59 19:59 / 28:31 HD" at bounding box center [482, 271] width 965 height 543
click at [558, 289] on div "Trim 20:00 20:00 / 28:31 HD" at bounding box center [482, 271] width 965 height 543
click at [509, 285] on div "Trim 20:08 20:08 / 28:31 HD" at bounding box center [482, 271] width 965 height 543
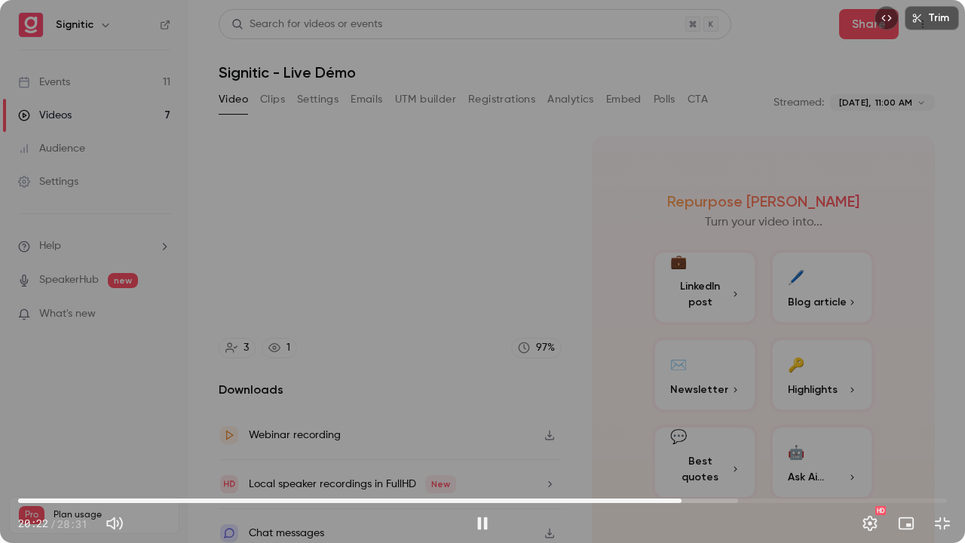
click at [451, 304] on div "Trim 20:22 20:22 / 28:31 HD" at bounding box center [482, 271] width 965 height 543
drag, startPoint x: 451, startPoint y: 304, endPoint x: 348, endPoint y: 315, distance: 103.0
click at [348, 315] on div "Trim 20:23 20:23 / 28:31 HD" at bounding box center [482, 271] width 965 height 543
click at [347, 313] on div "Trim 20:27 20:27 / 28:31 HD" at bounding box center [482, 271] width 965 height 543
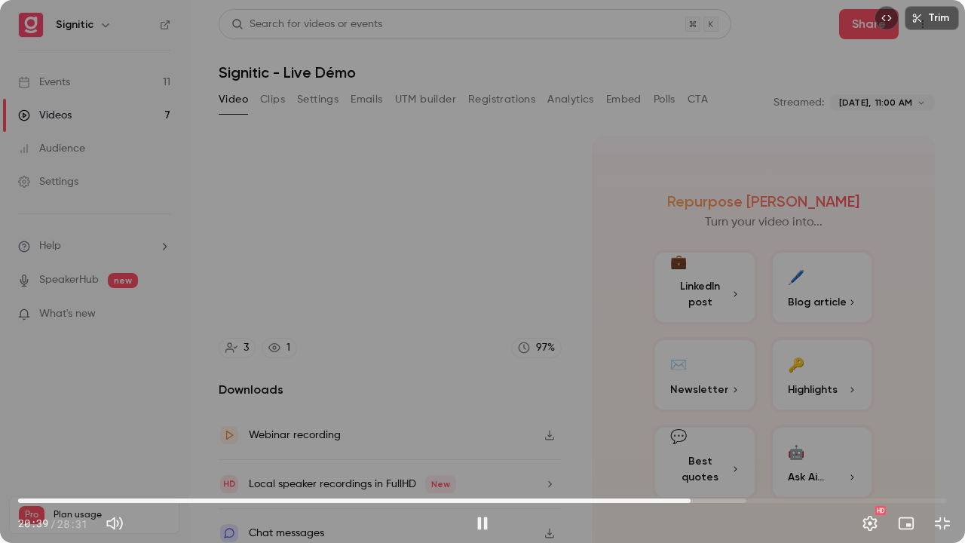
click at [306, 314] on div "Trim 20:39 20:39 / 28:31 HD" at bounding box center [482, 271] width 965 height 543
click at [342, 288] on div "Trim 20:39 20:39 / 28:31 HD" at bounding box center [482, 271] width 965 height 543
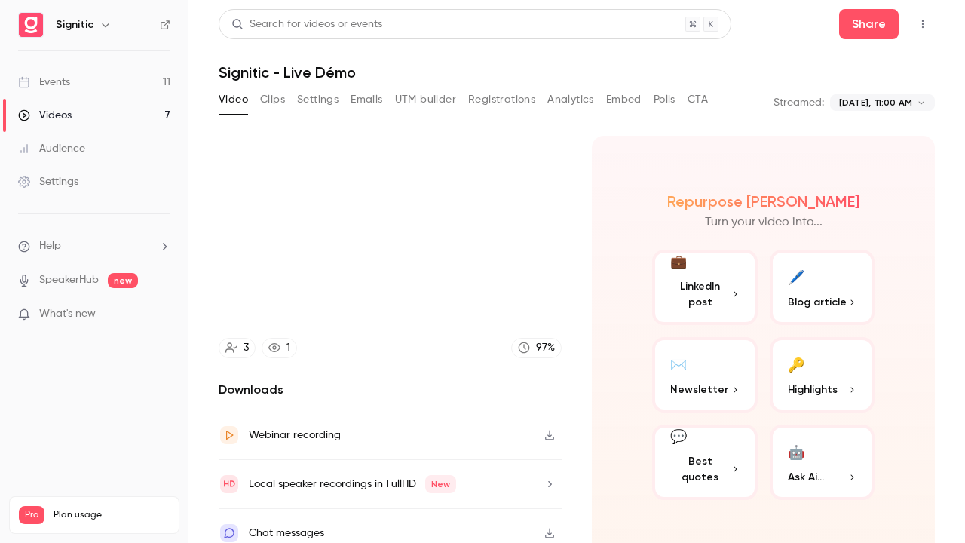
click at [342, 288] on video at bounding box center [482, 271] width 965 height 543
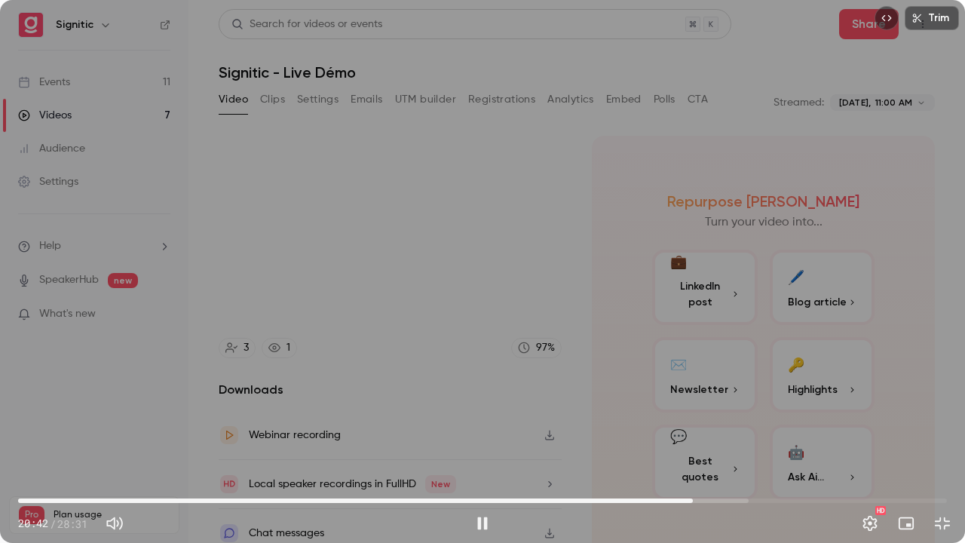
click at [400, 239] on div "Trim 20:42 20:42 / 28:31 HD" at bounding box center [482, 271] width 965 height 543
click at [425, 222] on div "Trim 20:49 20:49 / 28:31 HD" at bounding box center [482, 271] width 965 height 543
click at [425, 222] on div "Trim 20:50 20:50 / 28:31 HD" at bounding box center [482, 271] width 965 height 543
click at [726, 440] on span "21:49" at bounding box center [728, 500] width 5 height 5
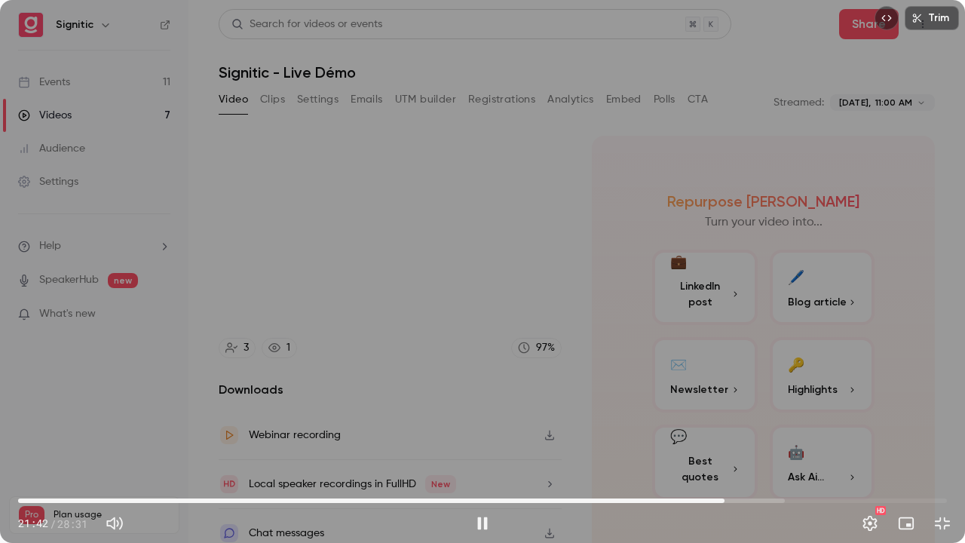
click at [727, 440] on div "Trim 21:42 21:42 / 28:31 HD" at bounding box center [482, 271] width 965 height 543
click at [720, 440] on span "21:34" at bounding box center [720, 500] width 5 height 5
click at [789, 357] on div "Trim 21:34 21:34 / 28:31 HD" at bounding box center [482, 271] width 965 height 543
click at [726, 440] on span "21:45" at bounding box center [726, 500] width 5 height 5
click at [723, 440] on span "21:40" at bounding box center [723, 500] width 5 height 5
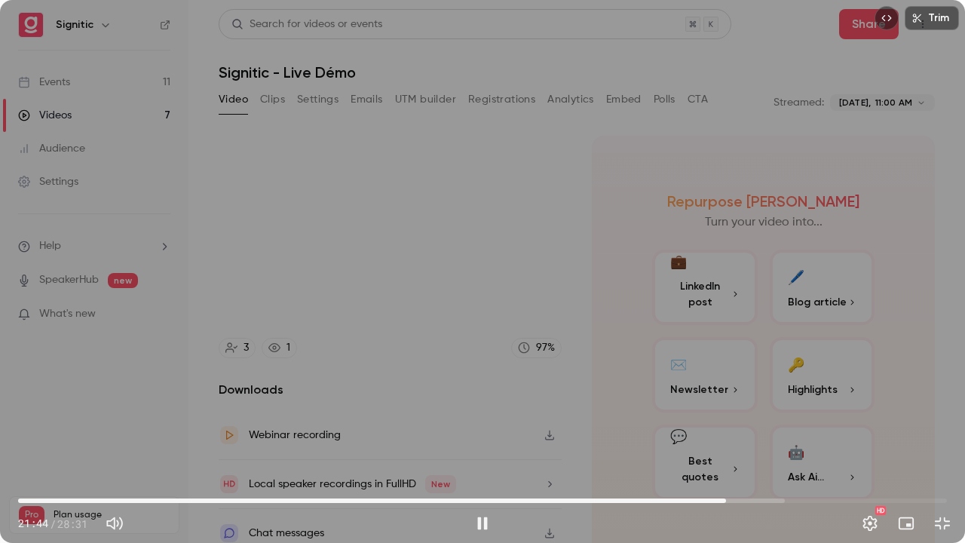
click at [737, 355] on div "Trim 21:44 21:44 / 28:31 HD" at bounding box center [482, 271] width 965 height 543
click at [718, 321] on div "Trim 21:45 21:45 / 28:31 HD" at bounding box center [482, 271] width 965 height 543
click at [717, 321] on div "Trim 21:46 21:46 / 28:31 HD" at bounding box center [482, 271] width 965 height 543
click at [719, 323] on div "Trim 21:46 21:46 / 28:31 HD" at bounding box center [482, 271] width 965 height 543
click at [717, 317] on div "Trim 21:48 21:48 / 28:31 HD" at bounding box center [482, 271] width 965 height 543
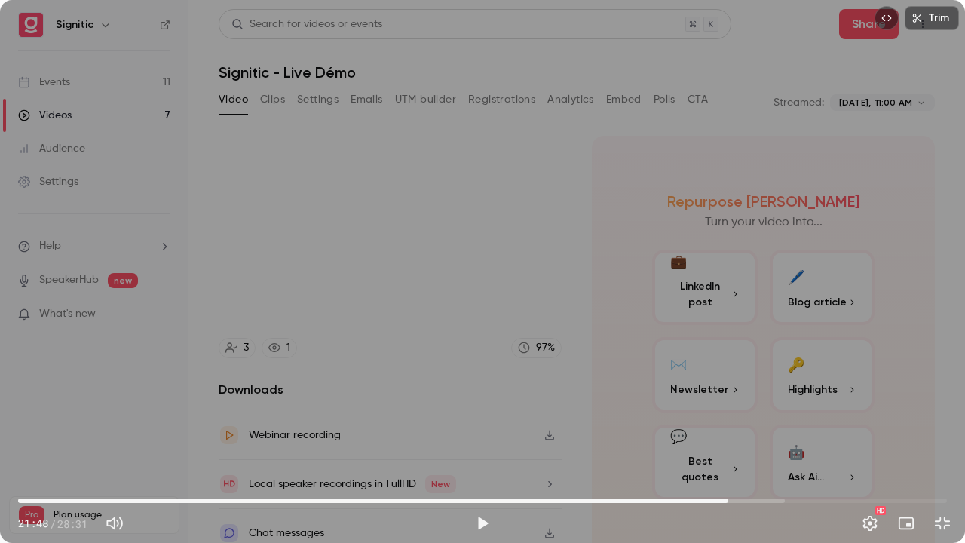
click at [717, 317] on div "Trim 21:48 21:48 / 28:31 HD" at bounding box center [482, 271] width 965 height 543
click at [710, 312] on div "Trim 21:50 21:50 / 28:31 HD" at bounding box center [482, 271] width 965 height 543
click at [653, 310] on div "Trim 21:53 21:53 / 28:31 HD" at bounding box center [482, 271] width 965 height 543
click at [726, 440] on span "21:45" at bounding box center [726, 500] width 5 height 5
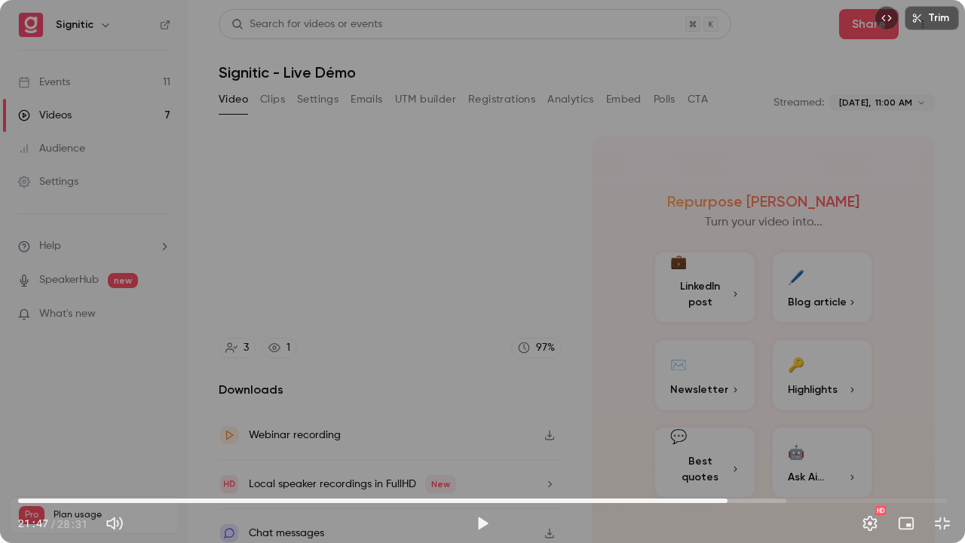
click at [727, 440] on span "21:47" at bounding box center [727, 481] width 20 height 14
click at [724, 428] on div "Trim 21:47 21:47 / 28:31 HD" at bounding box center [482, 271] width 965 height 543
click at [714, 404] on div "Trim 21:53 21:53 / 28:31 HD" at bounding box center [482, 271] width 965 height 543
click at [696, 375] on div "Trim 22:08 22:08 / 28:31 HD" at bounding box center [482, 271] width 965 height 543
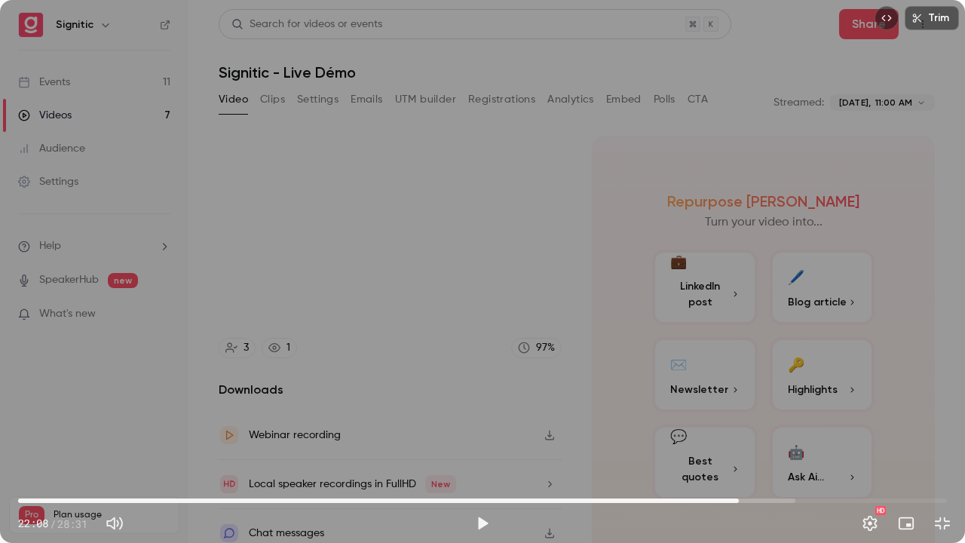
click at [693, 371] on div "Trim 22:08 22:08 / 28:31 HD" at bounding box center [482, 271] width 965 height 543
click at [734, 440] on span "21:59" at bounding box center [734, 500] width 5 height 5
click at [696, 433] on div "Trim 22:02 22:02 / 28:31 HD" at bounding box center [482, 271] width 965 height 543
click at [696, 433] on div "Trim 22:03 22:03 / 28:31 HD" at bounding box center [482, 271] width 965 height 543
click at [677, 400] on div "Trim 22:05 22:05 / 28:31 HD" at bounding box center [482, 271] width 965 height 543
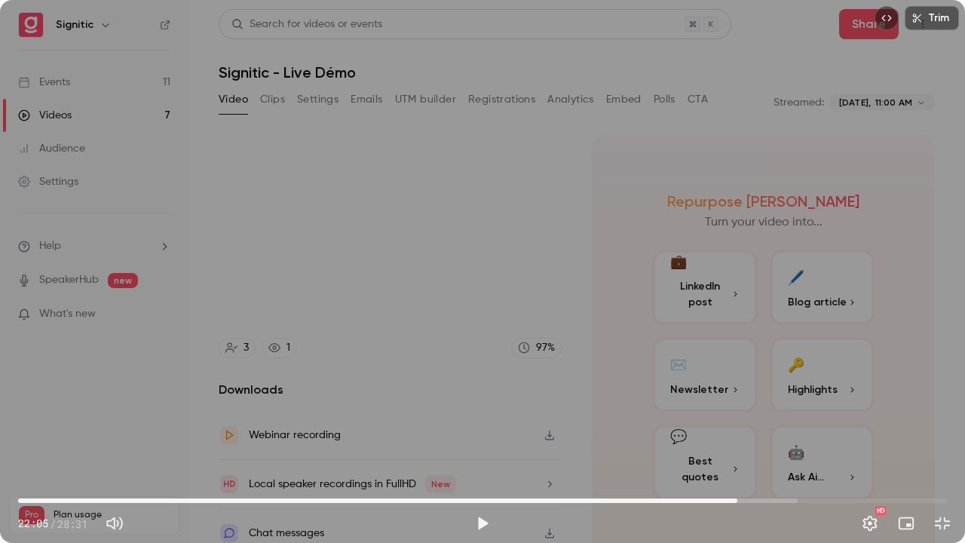
click at [677, 400] on div "Trim 22:05 22:05 / 28:31 HD" at bounding box center [482, 271] width 965 height 543
click at [679, 401] on div "Trim 22:06 22:06 / 28:31 HD" at bounding box center [482, 271] width 965 height 543
click at [679, 401] on div "Trim 22:08 22:08 / 28:31 HD" at bounding box center [482, 271] width 965 height 543
drag, startPoint x: 679, startPoint y: 401, endPoint x: 521, endPoint y: 396, distance: 157.6
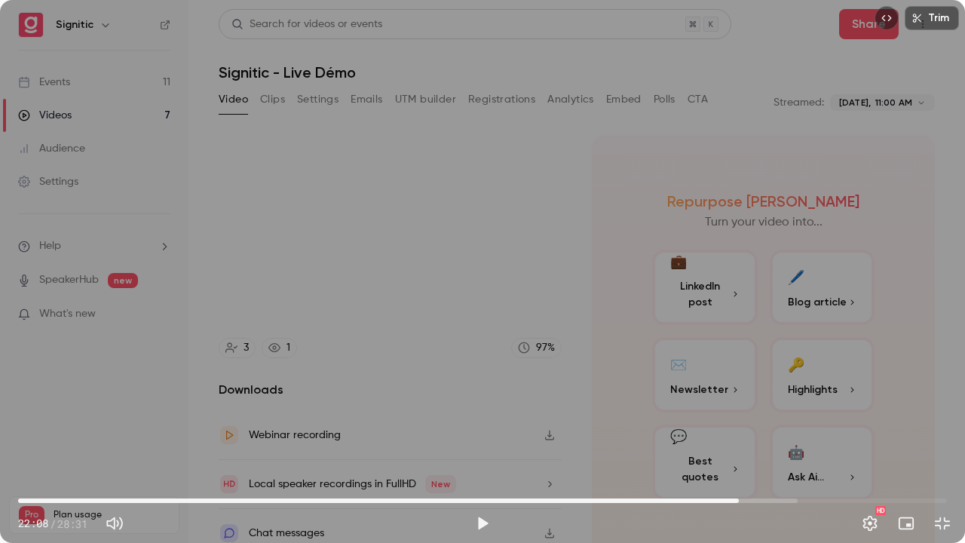
click at [521, 396] on div "Trim 22:08 22:08 / 28:31 HD" at bounding box center [482, 271] width 965 height 543
click at [501, 369] on div "Trim 22:11 22:11 / 28:31 HD" at bounding box center [482, 271] width 965 height 543
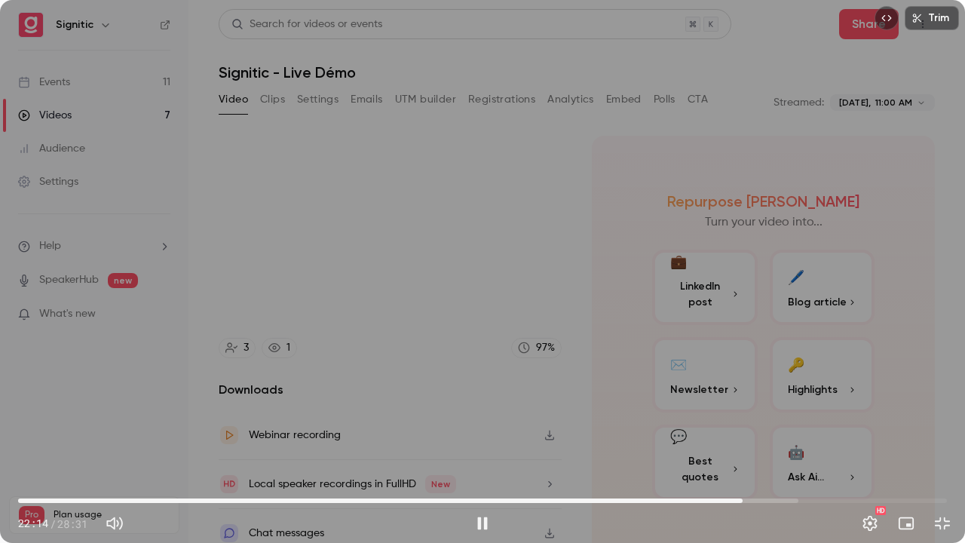
click at [490, 356] on div "Trim 22:14 22:14 / 28:31 HD" at bounding box center [482, 271] width 965 height 543
click at [492, 354] on div "Trim 22:15 22:15 / 28:31 HD" at bounding box center [482, 271] width 965 height 543
click at [488, 353] on div "Trim 22:17 22:17 / 28:31 HD" at bounding box center [482, 271] width 965 height 543
click at [488, 357] on div "Trim 22:17 22:17 / 28:31 HD" at bounding box center [482, 271] width 965 height 543
click at [476, 313] on div "Trim 22:20 22:20 / 28:31 HD" at bounding box center [482, 271] width 965 height 543
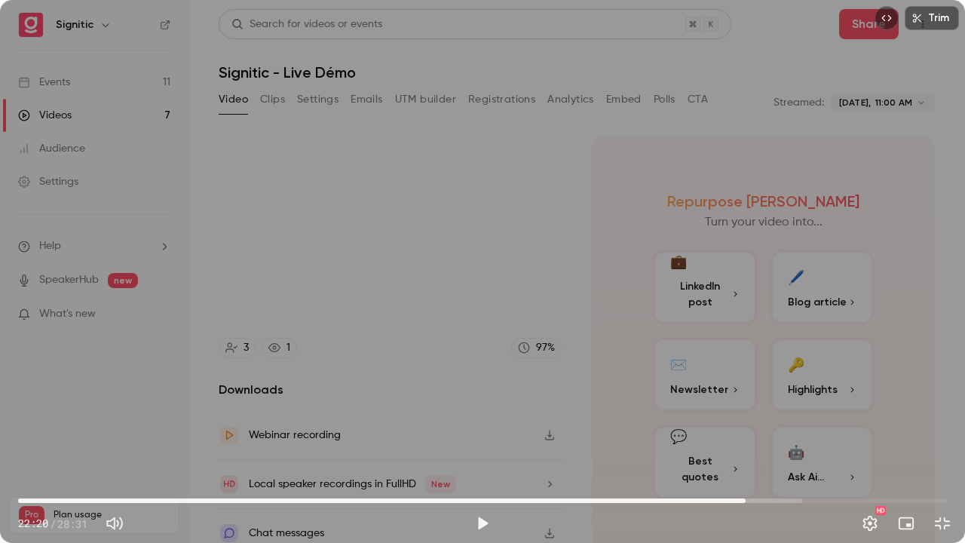
drag, startPoint x: 476, startPoint y: 313, endPoint x: 394, endPoint y: 303, distance: 82.8
click at [394, 303] on div "Trim 22:20 22:20 / 28:31 HD" at bounding box center [482, 271] width 965 height 543
click at [413, 257] on div "Trim 22:29 22:29 / 28:31 HD" at bounding box center [482, 271] width 965 height 543
click at [408, 256] on div "Trim 22:30 22:30 / 28:31 HD" at bounding box center [482, 271] width 965 height 543
click at [405, 234] on div "Trim 22:38 22:38 / 28:31 HD" at bounding box center [482, 271] width 965 height 543
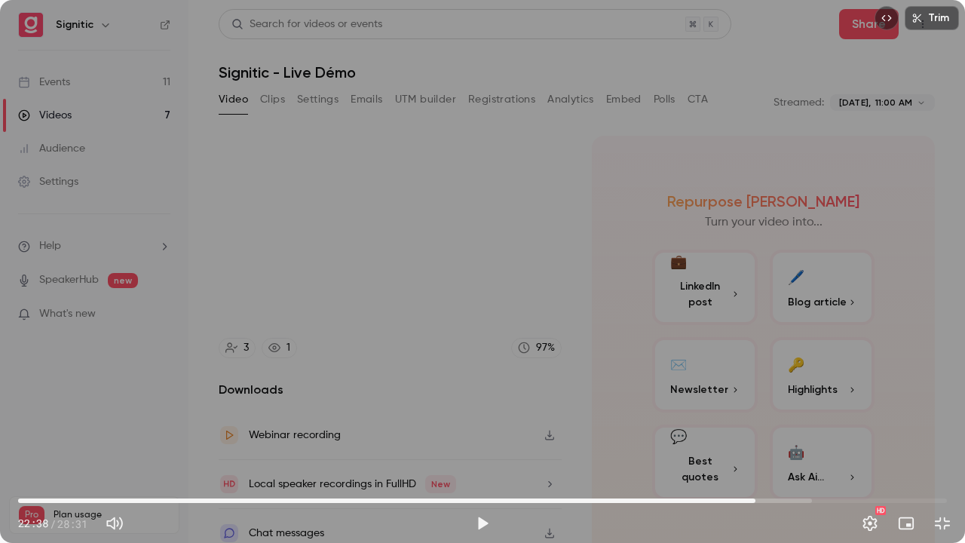
drag, startPoint x: 405, startPoint y: 234, endPoint x: 340, endPoint y: 238, distance: 65.7
click at [340, 238] on div "Trim 22:38 22:38 / 28:31 HD" at bounding box center [482, 271] width 965 height 543
click at [349, 130] on div "Trim 23:07 23:07 / 28:31 HD" at bounding box center [482, 271] width 965 height 543
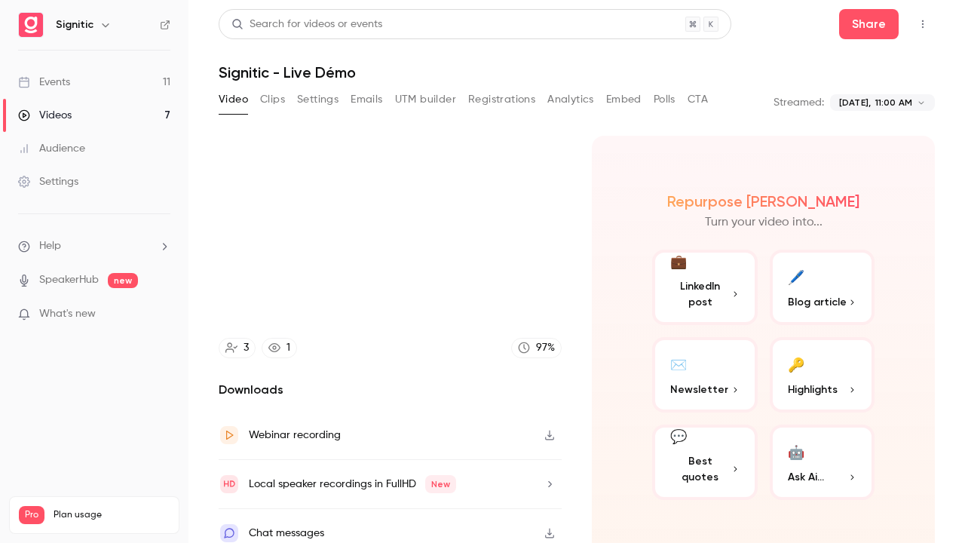
click at [349, 130] on div "Trim 23:07 23:07 / 28:31 HD" at bounding box center [482, 271] width 965 height 543
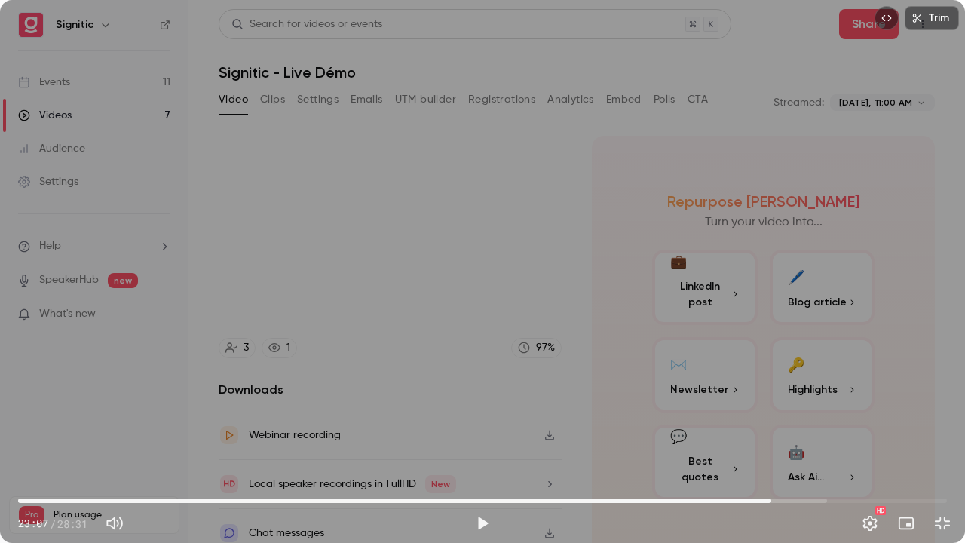
click at [349, 130] on div "Trim 23:07 23:07 / 28:31 HD" at bounding box center [482, 271] width 965 height 543
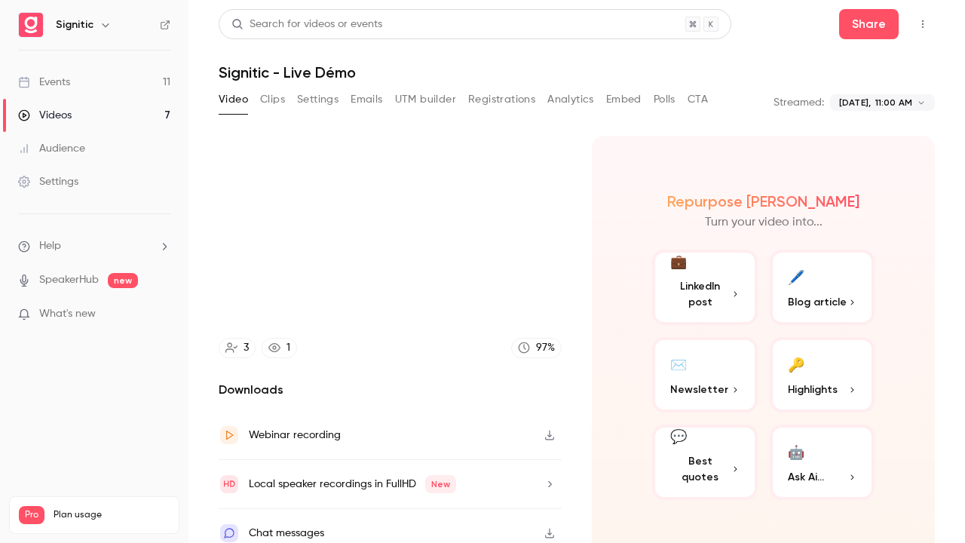
click at [349, 130] on video at bounding box center [482, 271] width 965 height 543
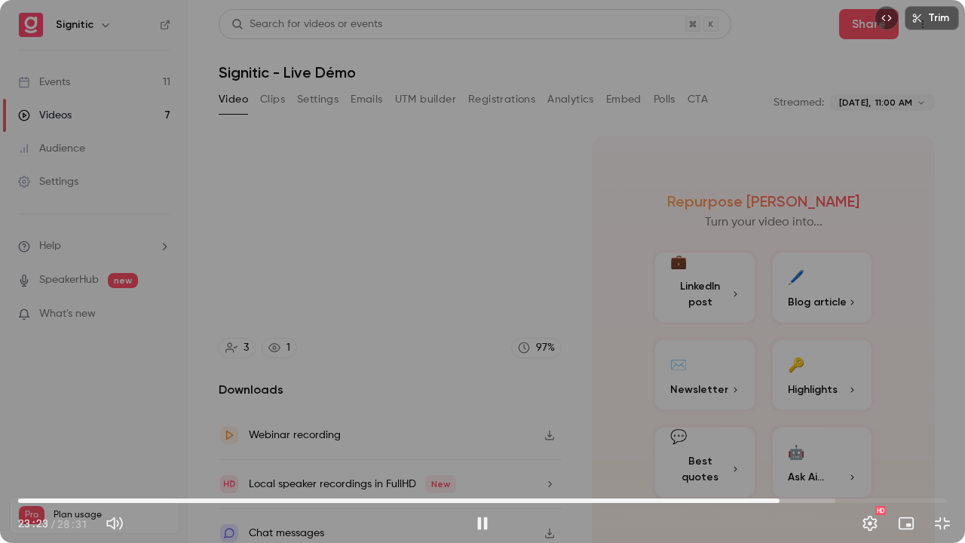
click at [250, 182] on div "Trim 23:23 23:23 / 28:31 HD" at bounding box center [482, 271] width 965 height 543
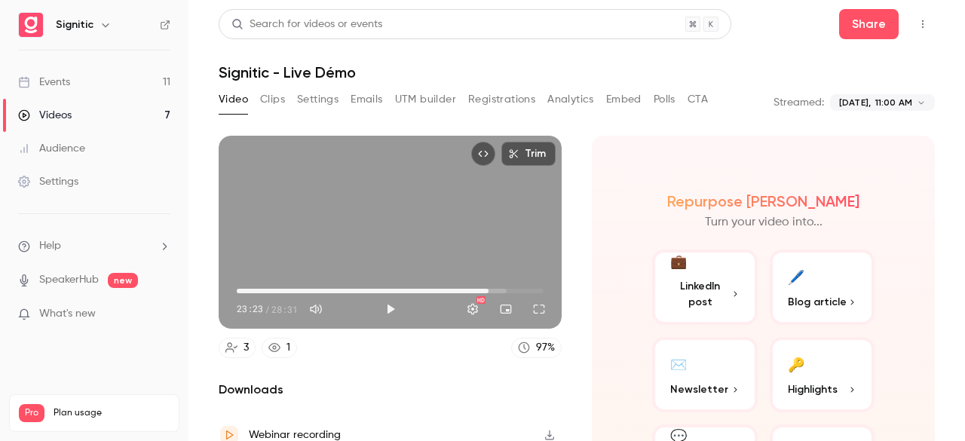
click at [404, 268] on div "23:23 23:23 / 28:31 HD" at bounding box center [390, 296] width 343 height 63
click at [532, 305] on button "Full screen" at bounding box center [539, 309] width 30 height 30
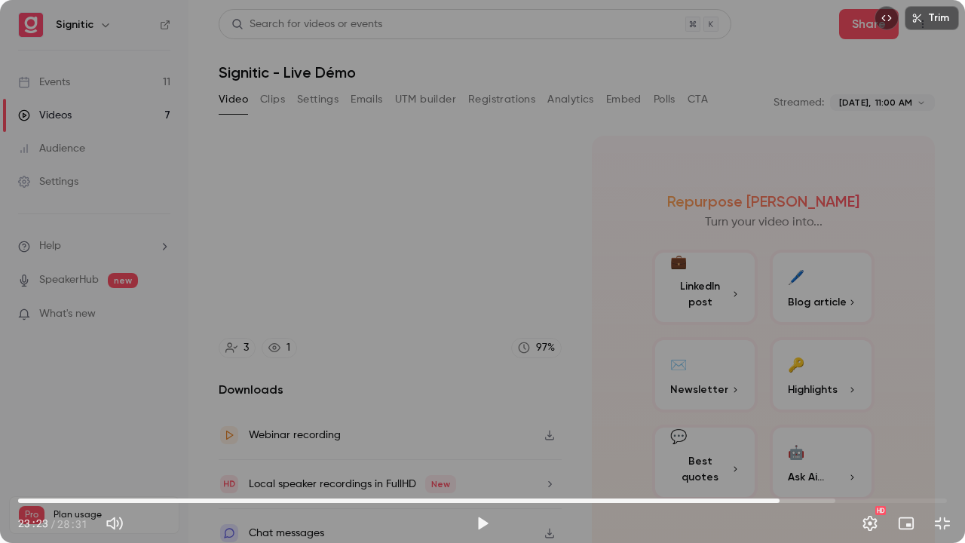
click at [500, 310] on div "Trim 23:23 23:23 / 28:31 HD" at bounding box center [482, 271] width 965 height 543
click at [488, 232] on div "Trim 23:27 23:27 / 28:31 HD" at bounding box center [482, 271] width 965 height 543
click at [446, 275] on div "Trim 23:31 23:31 / 28:31 HD" at bounding box center [482, 271] width 965 height 543
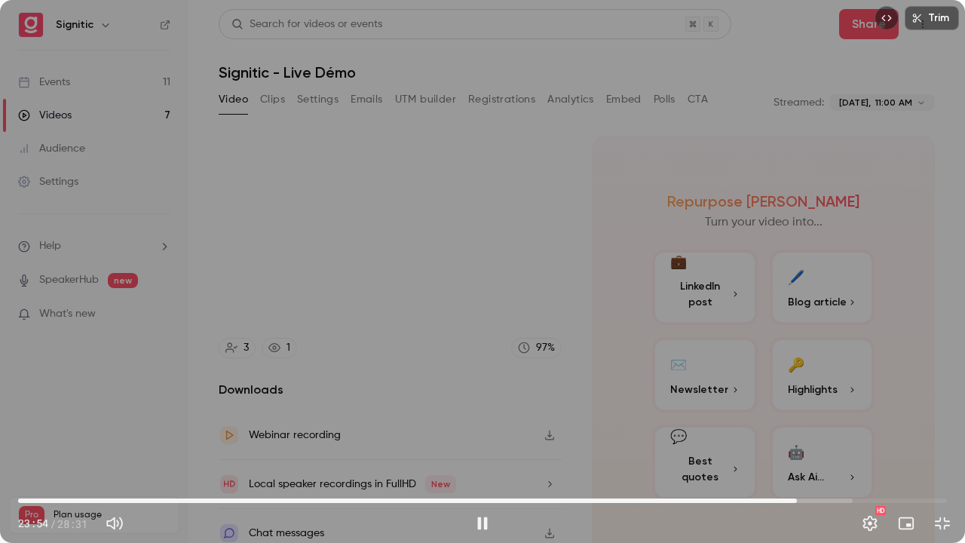
click at [449, 249] on div "Trim 23:54 23:54 / 28:31 HD" at bounding box center [482, 271] width 965 height 543
drag, startPoint x: 449, startPoint y: 249, endPoint x: 296, endPoint y: 245, distance: 153.0
click at [296, 245] on div "Trim 23:54 23:54 / 28:31 HD" at bounding box center [482, 271] width 965 height 543
click at [380, 261] on div "Trim 24:05 24:05 / 28:31 HD" at bounding box center [482, 271] width 965 height 543
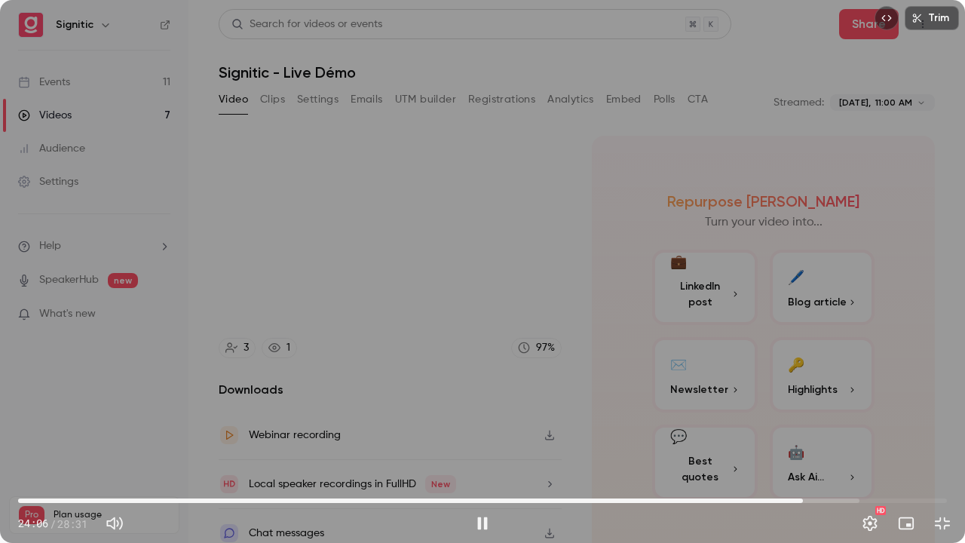
click at [381, 261] on div "Trim 24:06 24:06 / 28:31 HD" at bounding box center [482, 271] width 965 height 543
click at [800, 440] on span "24:00" at bounding box center [799, 500] width 5 height 5
click at [808, 440] on div "Trim 24:00 24:00 / 28:31 HD" at bounding box center [482, 271] width 965 height 543
click at [805, 439] on div "Trim 24:04 24:04 / 28:31 HD" at bounding box center [482, 271] width 965 height 543
click at [800, 440] on span "24:00" at bounding box center [799, 500] width 5 height 5
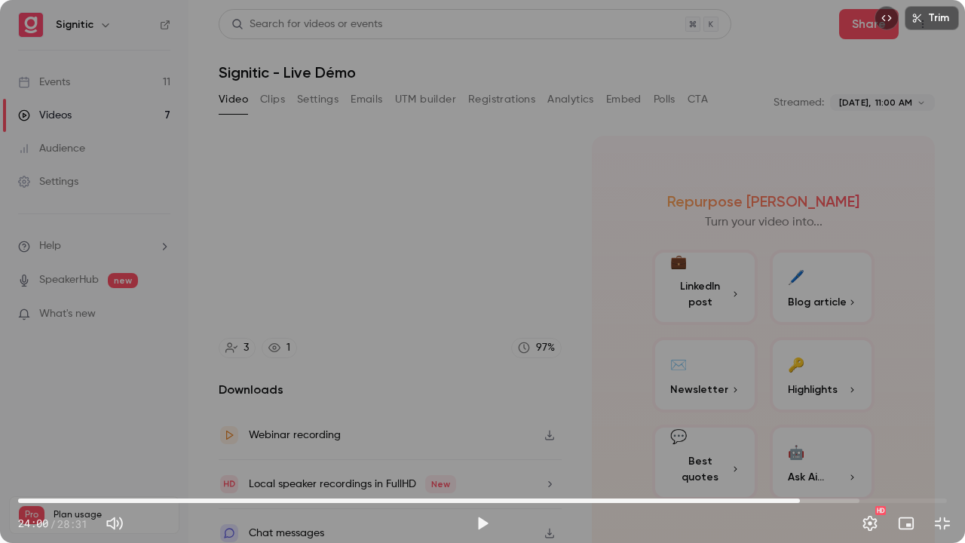
click at [819, 422] on div "Trim 24:00 24:00 / 28:31 HD" at bounding box center [482, 271] width 965 height 543
click at [817, 427] on div "Trim 24:02 24:02 / 28:31 HD" at bounding box center [482, 271] width 965 height 543
click at [806, 437] on div "Trim 24:02 24:02 / 28:31 HD" at bounding box center [482, 271] width 965 height 543
click at [582, 274] on div "Trim 24:19 24:19 / 28:31 HD" at bounding box center [482, 271] width 965 height 543
click at [582, 274] on div "Trim 24:20 24:20 / 28:31 HD" at bounding box center [482, 271] width 965 height 543
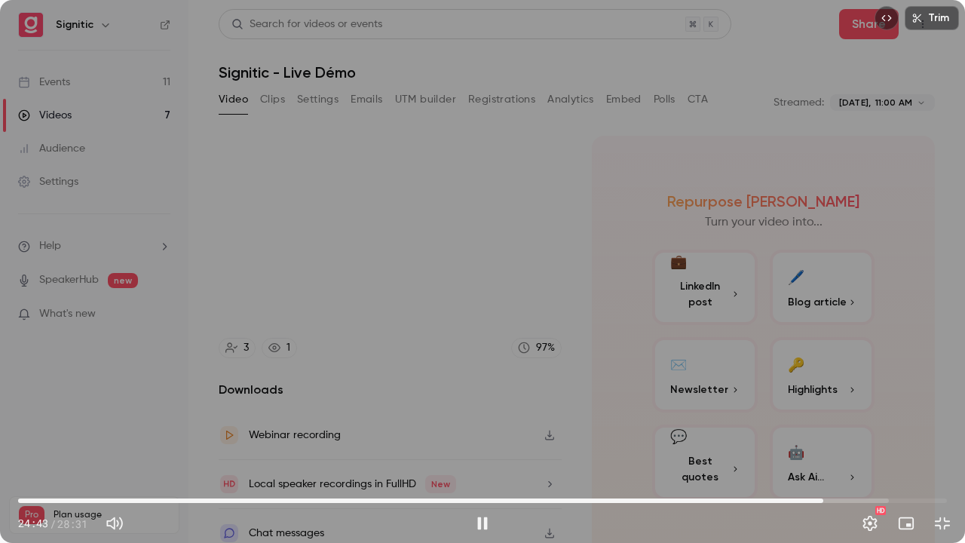
click at [823, 440] on span "24:43" at bounding box center [482, 500] width 928 height 24
click at [815, 440] on span "24:28" at bounding box center [482, 500] width 928 height 24
click at [809, 440] on span "24:18" at bounding box center [809, 500] width 5 height 5
click at [779, 403] on div "Trim 24:19 24:19 / 28:31 HD" at bounding box center [482, 271] width 965 height 543
click at [723, 366] on div "Trim 24:20 24:20 / 28:31 HD" at bounding box center [482, 271] width 965 height 543
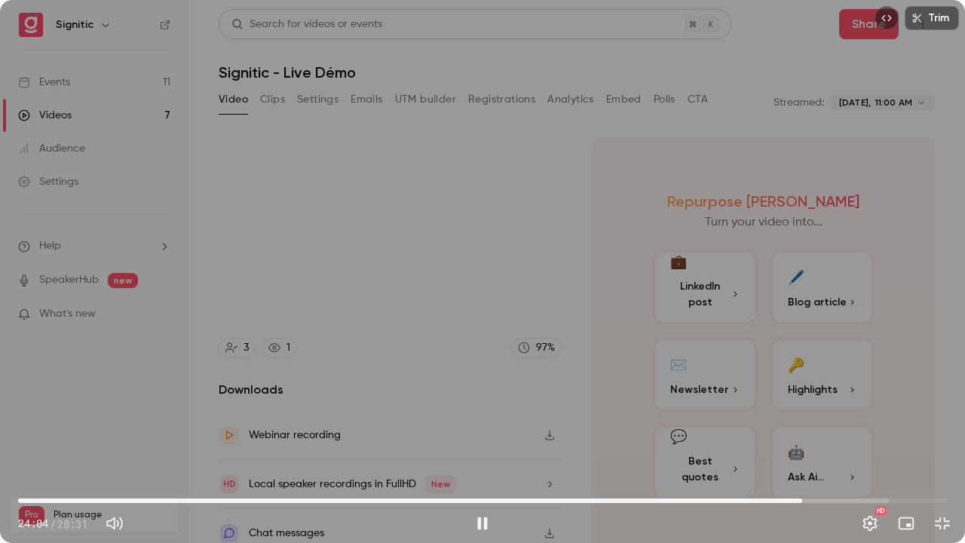
click at [802, 440] on span "24:04" at bounding box center [482, 500] width 928 height 24
click at [775, 362] on div "Trim 24:08 24:08 / 28:31 HD" at bounding box center [482, 271] width 965 height 543
click at [772, 356] on div "Trim 24:08 24:08 / 28:31 HD" at bounding box center [482, 271] width 965 height 543
click at [751, 339] on div "Trim 24:19 24:19 / 28:31 HD" at bounding box center [482, 271] width 965 height 543
click at [758, 321] on div "Trim 24:20 24:20 / 28:31 HD" at bounding box center [482, 271] width 965 height 543
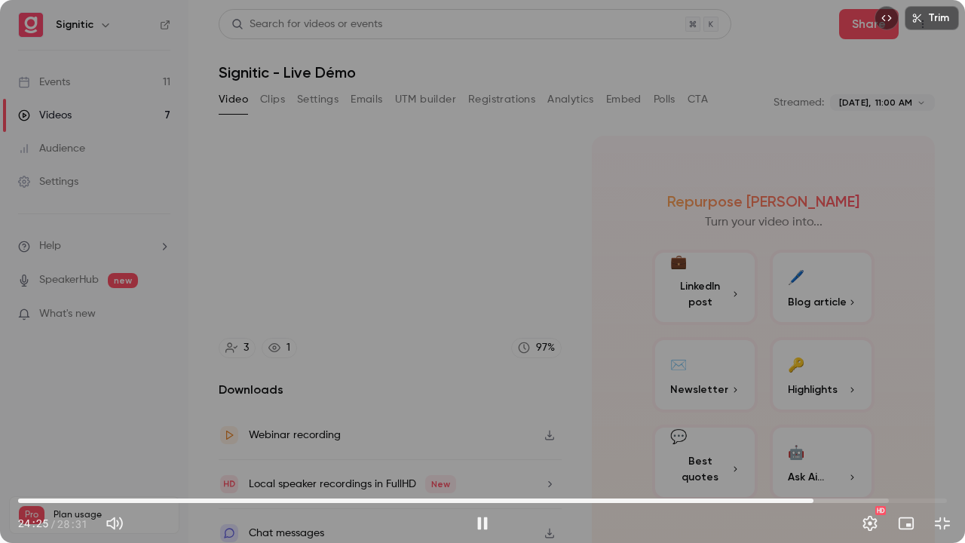
click at [562, 225] on div "Trim 24:25 24:25 / 28:31 HD" at bounding box center [482, 271] width 965 height 543
click at [484, 234] on div "Trim 24:32 24:32 / 28:31 HD" at bounding box center [482, 271] width 965 height 543
click at [317, 256] on div "Trim 24:53 24:53 / 28:31 HD" at bounding box center [482, 271] width 965 height 543
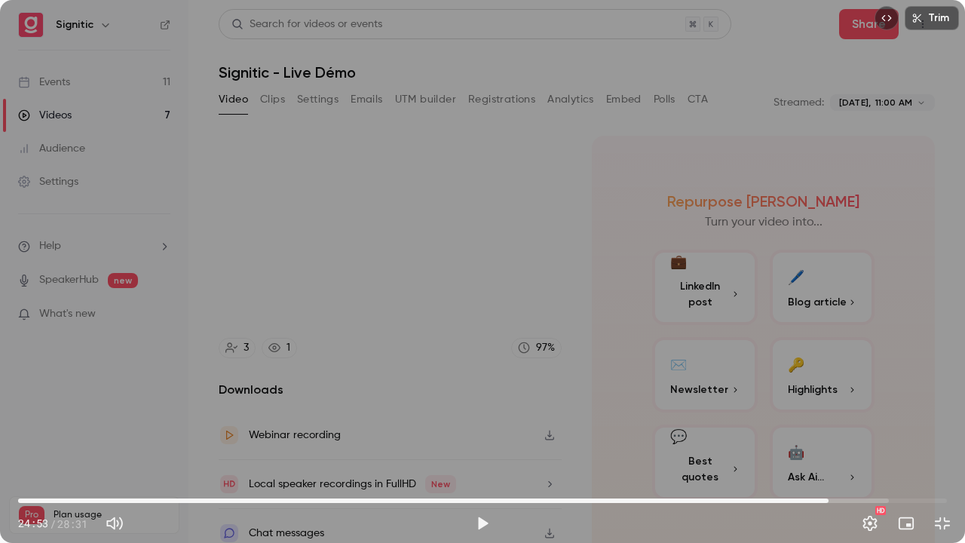
click at [317, 256] on div "Trim 24:53 24:53 / 28:31 HD" at bounding box center [482, 271] width 965 height 543
click at [245, 289] on div "Trim 24:56 24:56 / 28:31 HD" at bounding box center [482, 271] width 965 height 543
drag, startPoint x: 245, startPoint y: 289, endPoint x: 202, endPoint y: 288, distance: 43.0
click at [202, 288] on div "Trim 24:56 24:56 / 28:31 HD" at bounding box center [482, 271] width 965 height 543
click at [588, 175] on div "Trim 25:00 25:00 / 28:31 HD" at bounding box center [482, 271] width 965 height 543
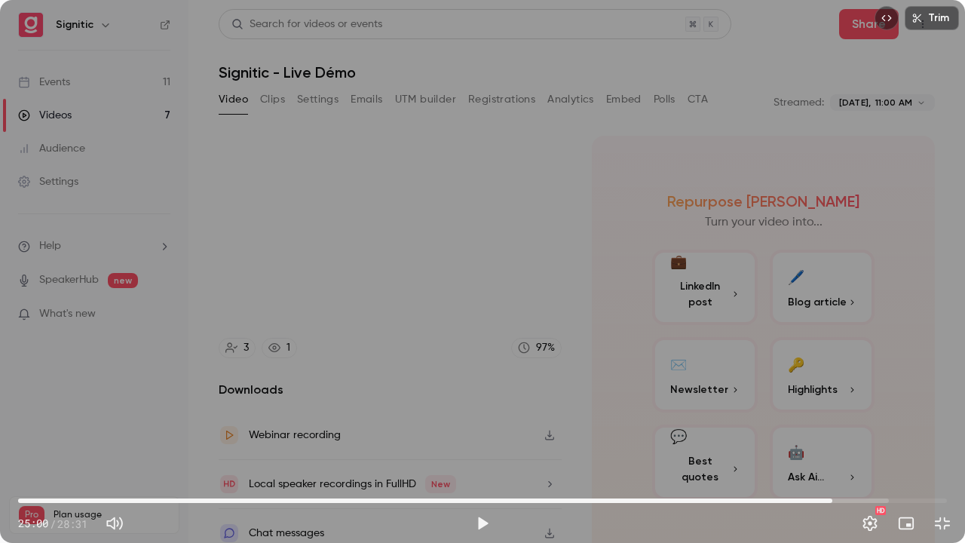
click at [588, 175] on div "Trim 25:00 25:00 / 28:31 HD" at bounding box center [482, 271] width 965 height 543
click at [235, 295] on div "Trim 25:40 25:40 / 28:31 HD" at bounding box center [482, 271] width 965 height 543
click at [158, 303] on div "Trim 25:40 25:40 / 28:31 HD" at bounding box center [482, 271] width 965 height 543
click at [277, 274] on div "Trim 25:42 25:42 / 28:31 HD" at bounding box center [482, 271] width 965 height 543
click at [853, 440] on span "25:42" at bounding box center [854, 500] width 5 height 5
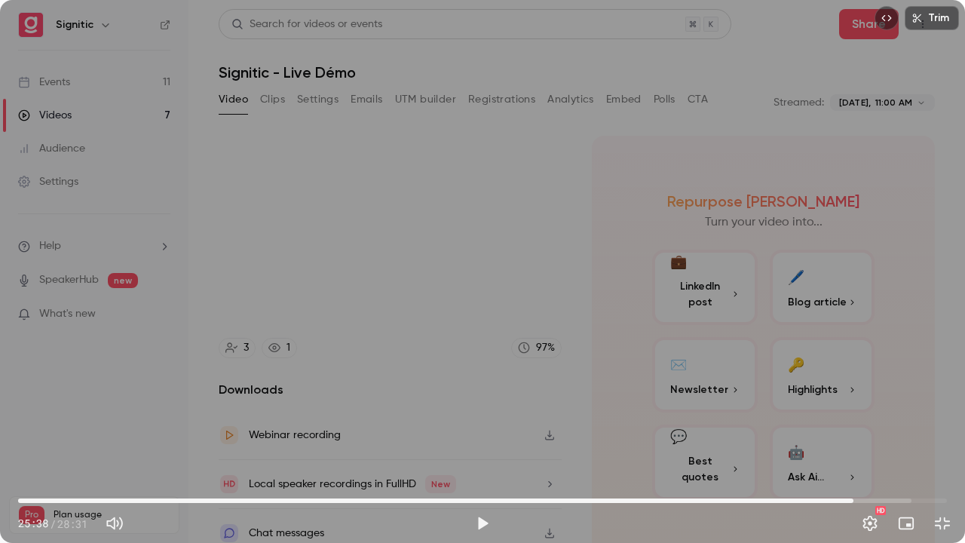
click at [853, 440] on div "Trim 25:38 25:38 / 28:31 HD" at bounding box center [482, 271] width 965 height 543
click at [853, 440] on div "Trim 25:40 25:40 / 28:31 HD" at bounding box center [482, 271] width 965 height 543
click at [852, 414] on div "Trim 25:40 25:40 / 28:31 HD" at bounding box center [482, 271] width 965 height 543
click at [740, 430] on div "Trim 25:41 25:41 / 28:31 HD" at bounding box center [482, 271] width 965 height 543
click at [718, 352] on div "Trim 25:41 25:41 / 28:31 HD" at bounding box center [482, 271] width 965 height 543
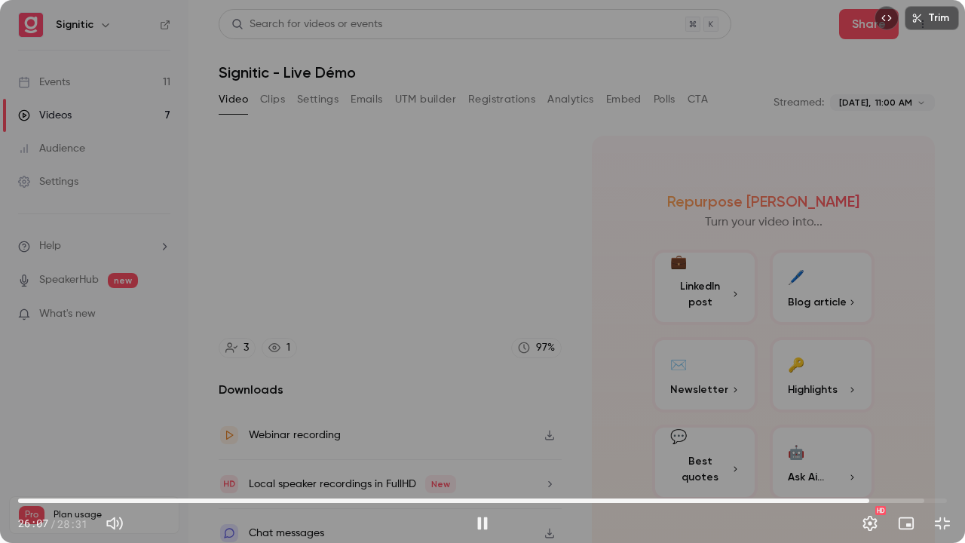
click at [623, 320] on div "Trim 26:07 26:07 / 28:31 HD" at bounding box center [482, 271] width 965 height 543
click at [638, 289] on div "Trim 26:55 26:55 / 28:31 HD" at bounding box center [482, 271] width 965 height 543
click at [668, 228] on div "Trim 27:17 27:17 / 28:31 HD" at bounding box center [482, 271] width 965 height 543
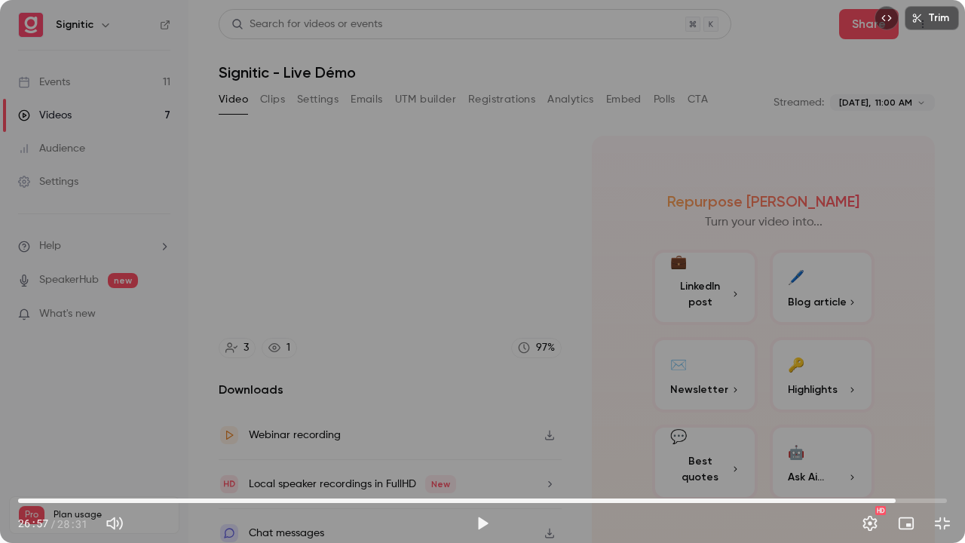
click at [895, 440] on span "26:57" at bounding box center [482, 500] width 928 height 24
click at [893, 411] on div "Trim 26:57 26:57 / 28:31 HD" at bounding box center [482, 271] width 965 height 543
click at [751, 233] on div "Trim 27:08 27:08 / 28:31 HD" at bounding box center [482, 271] width 965 height 543
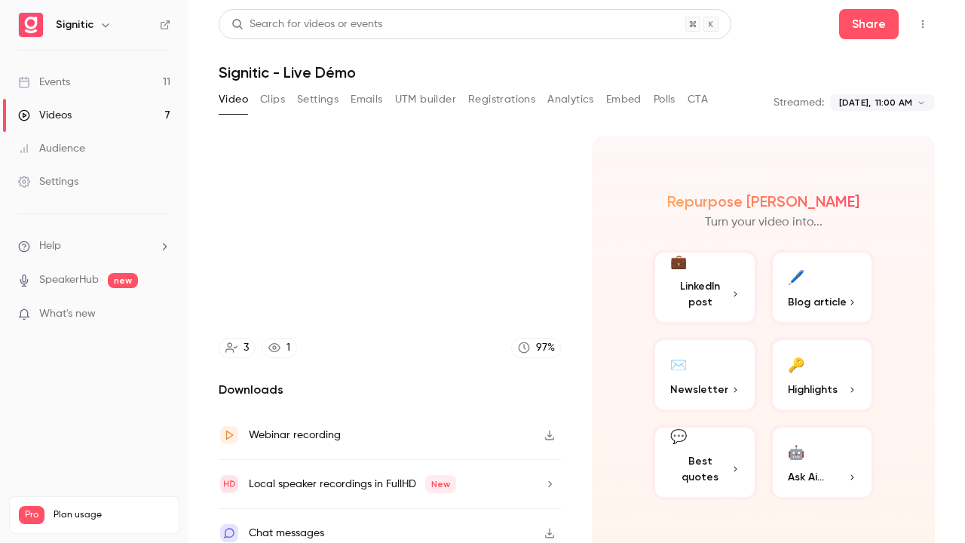
click at [751, 233] on video at bounding box center [482, 271] width 965 height 543
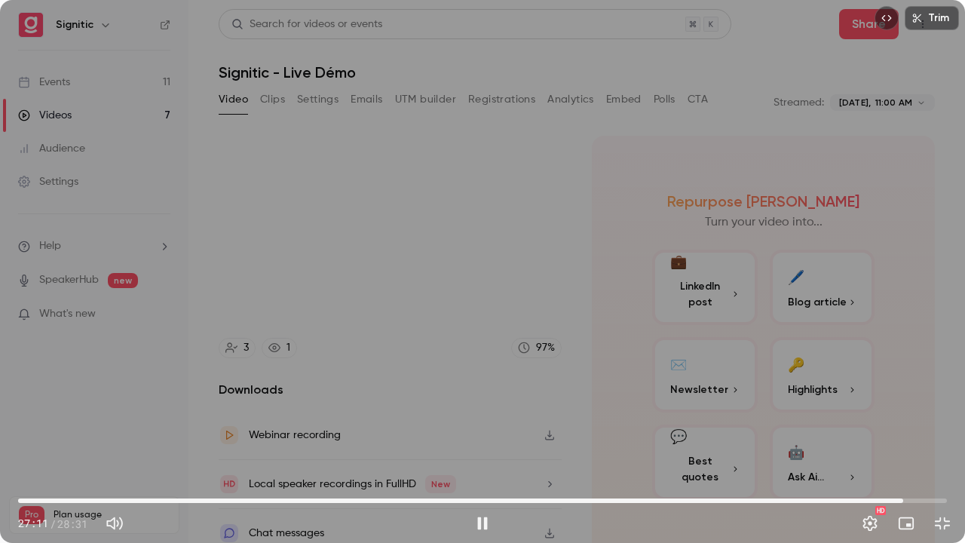
click at [693, 225] on div "Trim 27:11 27:11 / 28:31 HD" at bounding box center [482, 271] width 965 height 543
click at [895, 440] on span "26:56" at bounding box center [482, 500] width 928 height 24
click at [876, 440] on div "Trim 26:56 26:56 / 28:31 HD" at bounding box center [482, 271] width 965 height 543
click at [748, 319] on div "Trim 27:07 27:07 / 28:31 HD" at bounding box center [482, 271] width 965 height 543
click at [784, 276] on div "Trim 27:07 27:07 / 28:31 HD" at bounding box center [482, 271] width 965 height 543
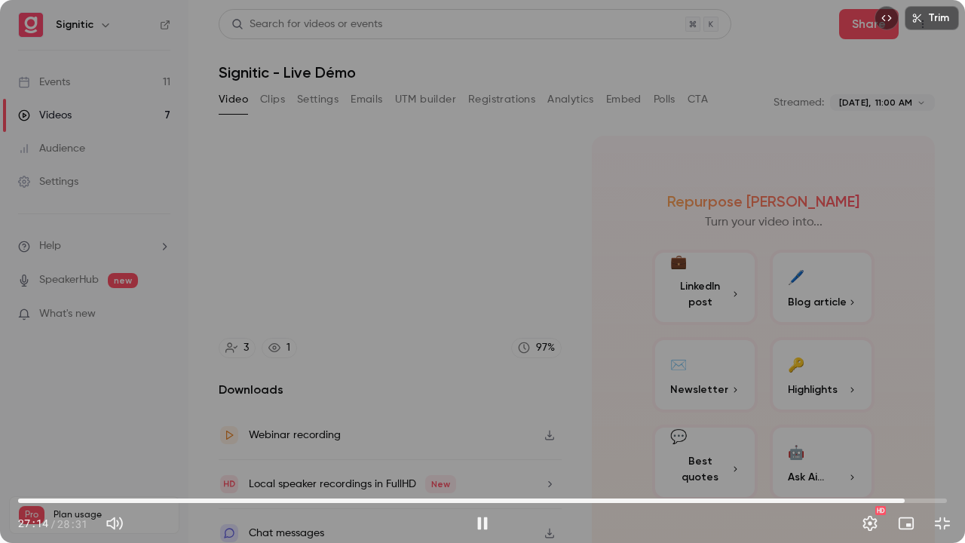
click at [729, 297] on div "Trim 27:14 27:14 / 28:31 HD" at bounding box center [482, 271] width 965 height 543
click at [691, 372] on div "Trim 27:45 27:45 / 28:31 HD" at bounding box center [482, 271] width 965 height 543
click at [919, 440] on span "27:41" at bounding box center [919, 500] width 5 height 5
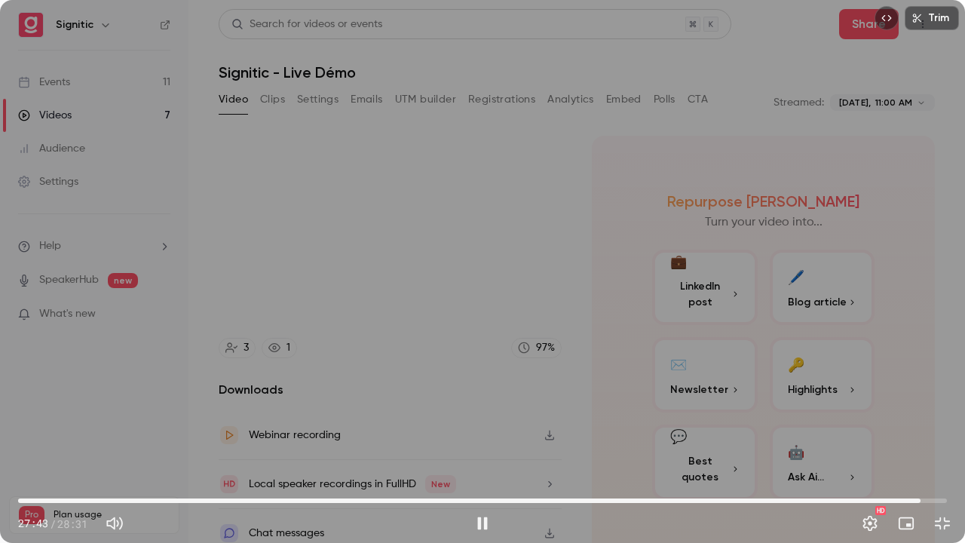
click at [859, 393] on div "Trim 27:43 27:43 / 28:31 HD" at bounding box center [482, 271] width 965 height 543
click at [587, 267] on div "Trim 27:44 27:44 / 28:31 HD" at bounding box center [482, 271] width 965 height 543
click at [503, 350] on div "Trim 27:48 27:48 / 28:31 HD" at bounding box center [482, 271] width 965 height 543
click at [478, 320] on div "Trim 27:48 27:48 / 28:31 HD" at bounding box center [482, 271] width 965 height 543
click at [934, 440] on button "Exit full screen" at bounding box center [942, 523] width 30 height 30
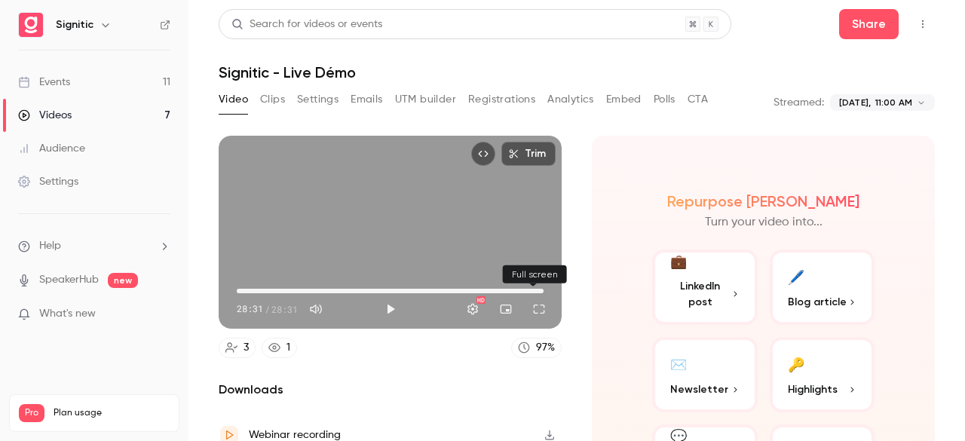
click at [527, 303] on button "Full screen" at bounding box center [539, 309] width 30 height 30
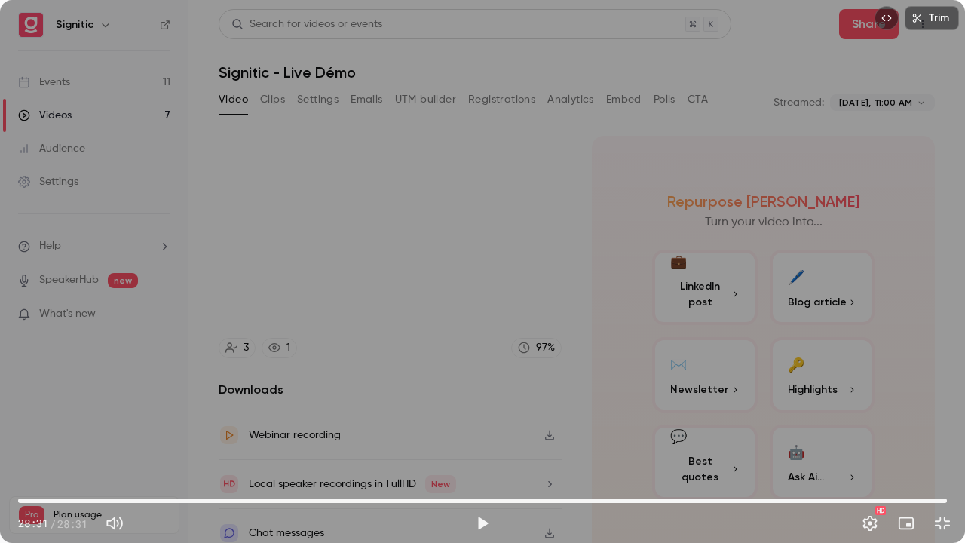
click at [27, 440] on span "28:31" at bounding box center [482, 500] width 928 height 24
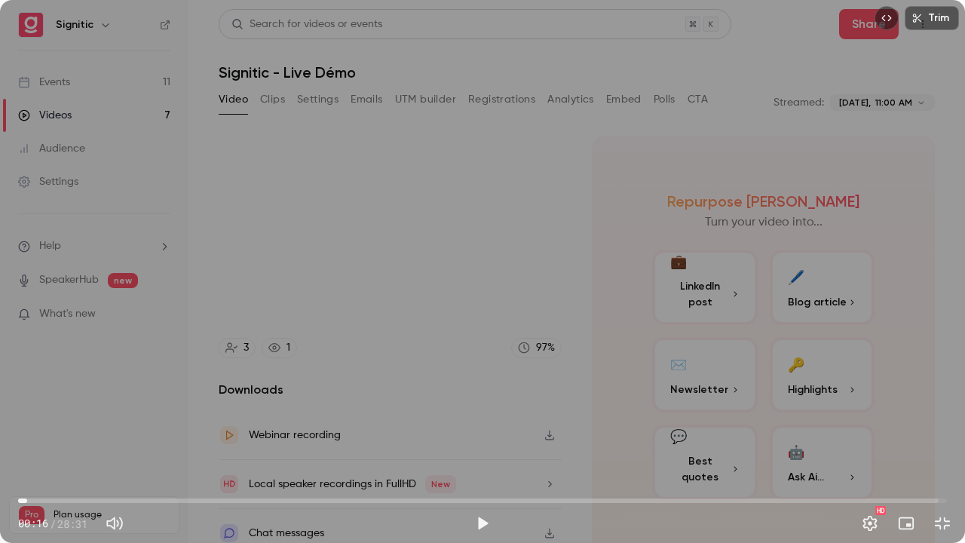
click at [244, 372] on div "Trim 00:16 00:16 / 28:31 HD" at bounding box center [482, 271] width 965 height 543
click at [226, 315] on div "Trim 00:50 00:50 / 28:31 HD" at bounding box center [482, 271] width 965 height 543
click at [362, 370] on div "Trim 03:46 03:46 / 28:31 HD" at bounding box center [482, 271] width 965 height 543
type input "***"
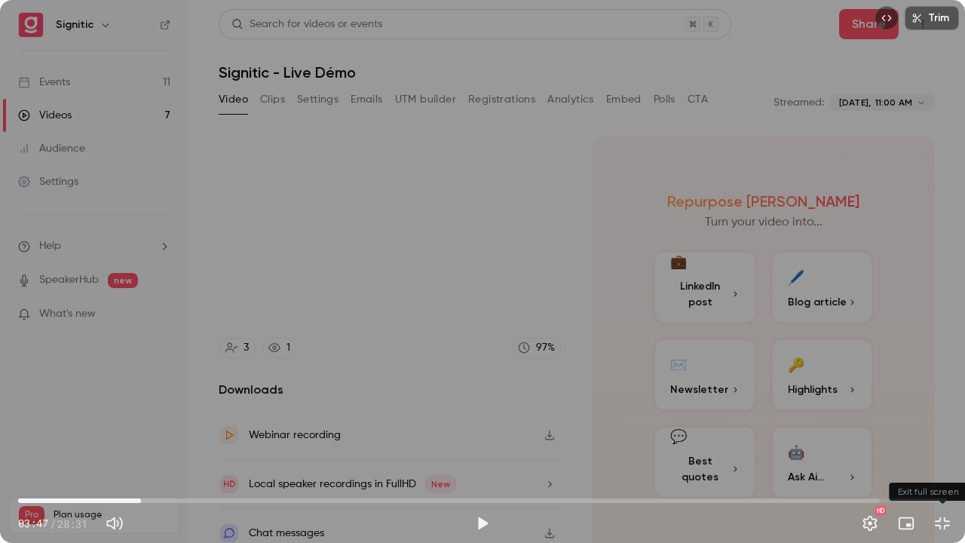
click at [948, 440] on button "Exit full screen" at bounding box center [942, 523] width 30 height 30
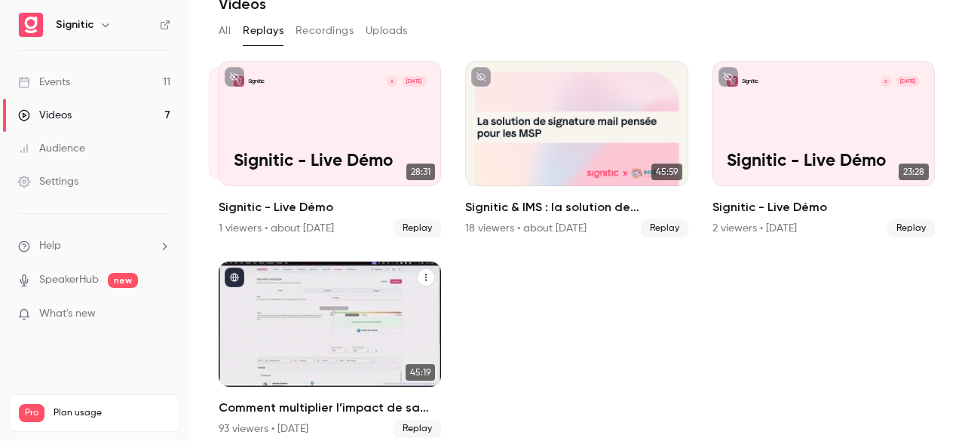
scroll to position [69, 0]
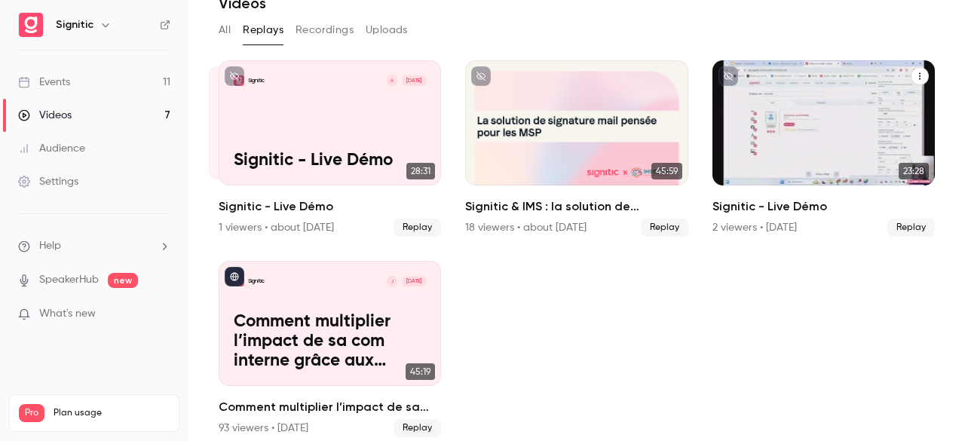
click at [760, 133] on div "Signitic C [DATE] Signitic - Live Démo" at bounding box center [823, 122] width 222 height 125
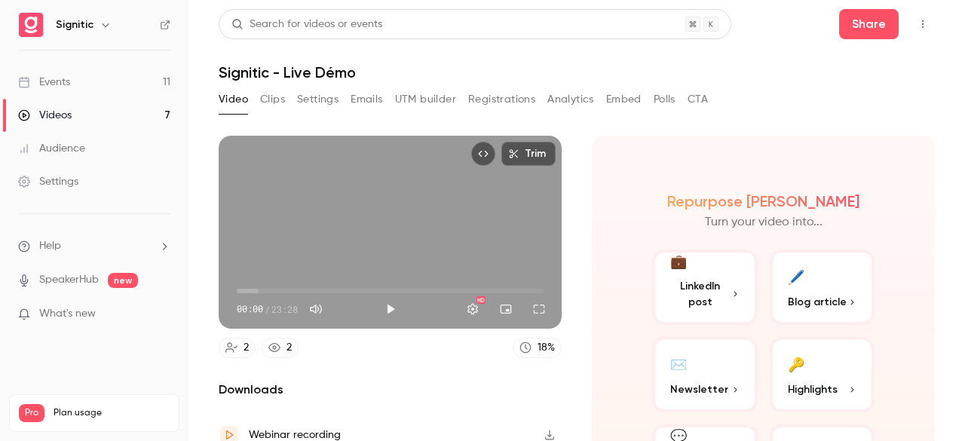
click at [760, 133] on div "Trim 00:00 00:00 / 23:28 HD 2 2 18 % Downloads Webinar recording Local speaker …" at bounding box center [577, 261] width 716 height 286
click at [537, 306] on button "Full screen" at bounding box center [539, 309] width 30 height 30
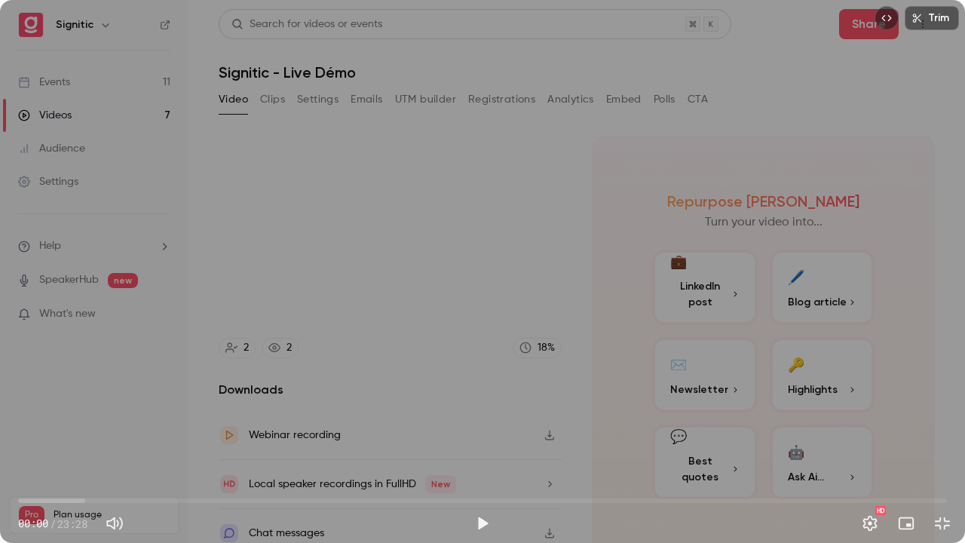
click at [537, 372] on div "Trim 00:00 00:00 / 23:28 HD" at bounding box center [482, 271] width 965 height 543
click at [603, 302] on div "Trim 00:08 00:08 / 23:28 HD" at bounding box center [482, 271] width 965 height 543
click at [593, 258] on div "Trim 00:08 00:08 / 23:28 HD" at bounding box center [482, 271] width 965 height 543
click at [488, 212] on div "Trim 04:49 04:49 / 23:28 HD" at bounding box center [482, 271] width 965 height 543
click at [492, 133] on div "Trim 04:50 04:50 / 23:28 HD" at bounding box center [482, 271] width 965 height 543
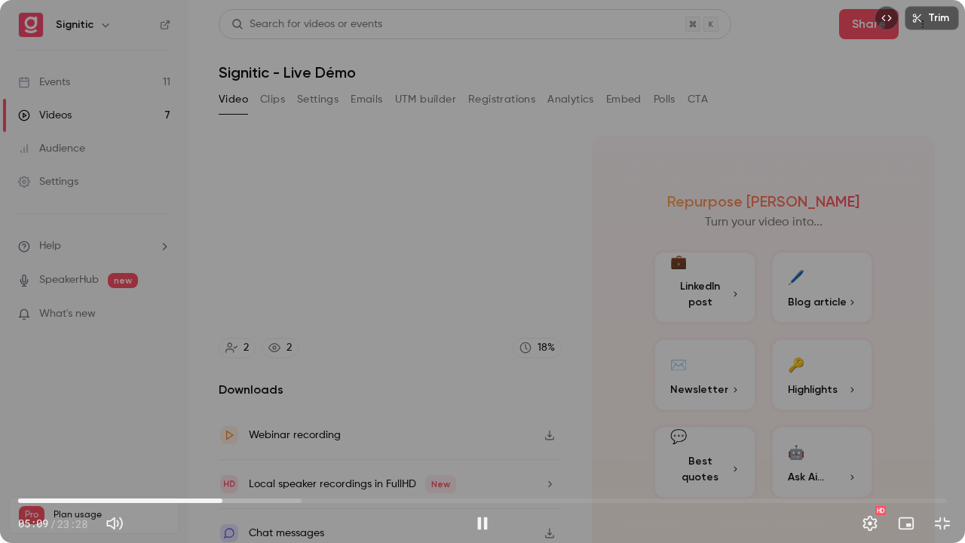
click at [222, 440] on span "05:09" at bounding box center [482, 500] width 928 height 24
click at [485, 307] on div "Trim 09:16 09:16 / 23:28 HD" at bounding box center [482, 271] width 965 height 543
click at [455, 377] on div "Trim 09:16 09:16 / 23:28 HD" at bounding box center [482, 271] width 965 height 543
click at [562, 344] on div "Trim 09:30 09:30 / 23:28 HD" at bounding box center [482, 271] width 965 height 543
click at [947, 440] on button "Exit full screen" at bounding box center [942, 523] width 30 height 30
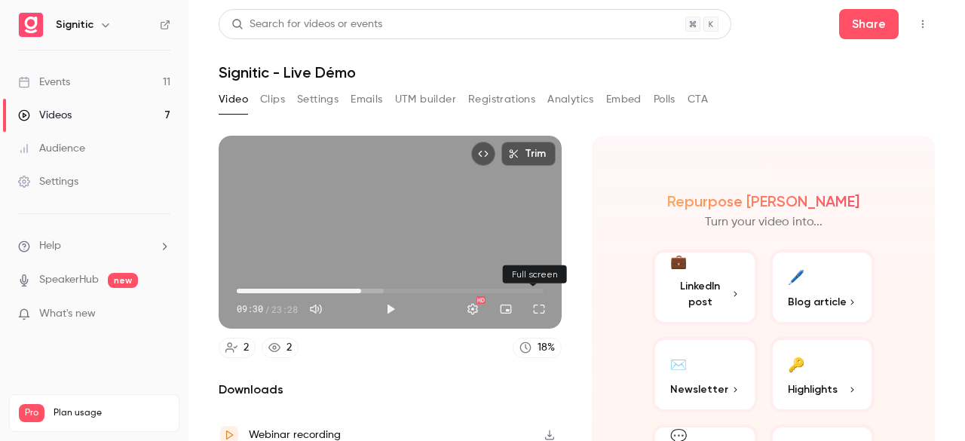
click at [532, 302] on button "Full screen" at bounding box center [539, 309] width 30 height 30
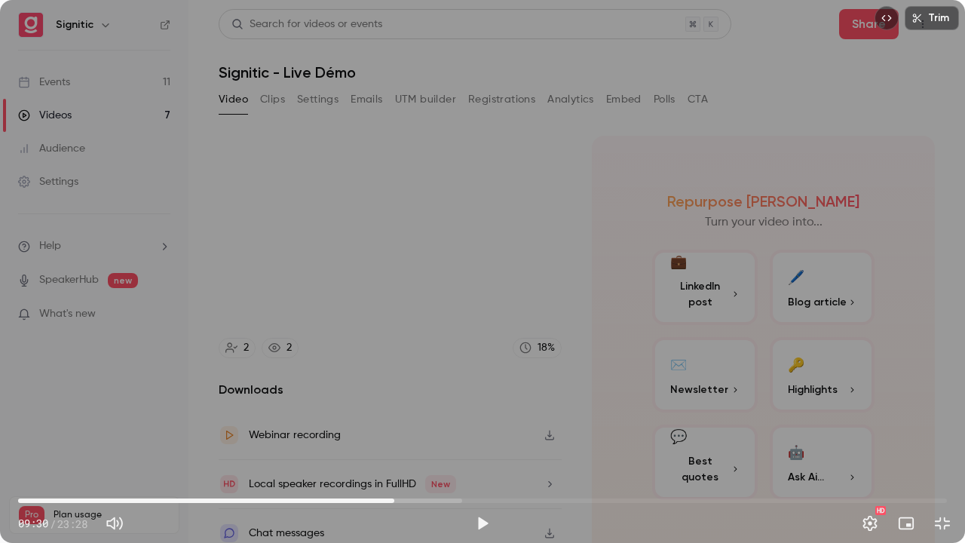
click at [532, 368] on div "Trim 09:30 09:30 / 23:28 HD" at bounding box center [482, 271] width 965 height 543
click at [411, 424] on div "Trim 11:50 11:50 / 23:28 HD" at bounding box center [482, 271] width 965 height 543
click at [422, 437] on div "Trim 11:50 11:50 / 23:28 HD" at bounding box center [482, 271] width 965 height 543
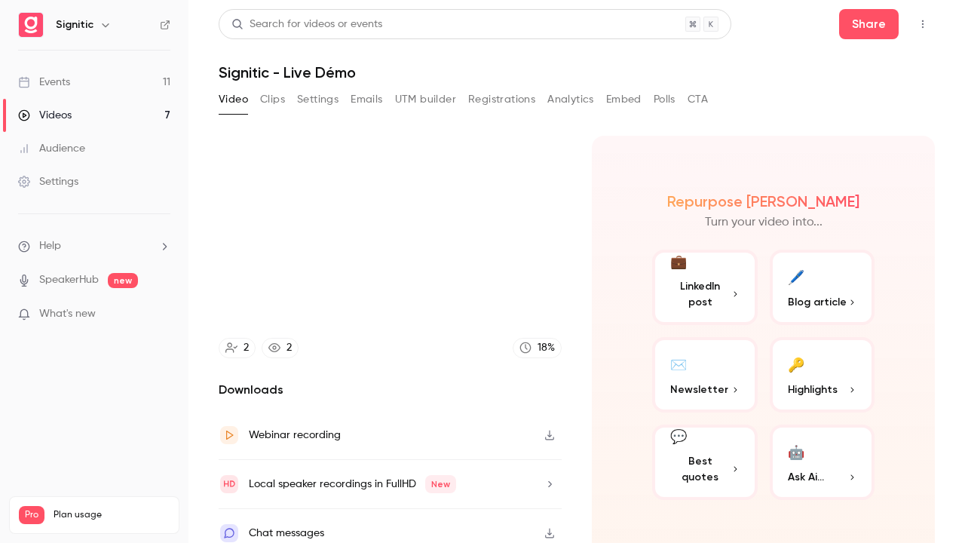
click at [422, 437] on video at bounding box center [482, 271] width 965 height 543
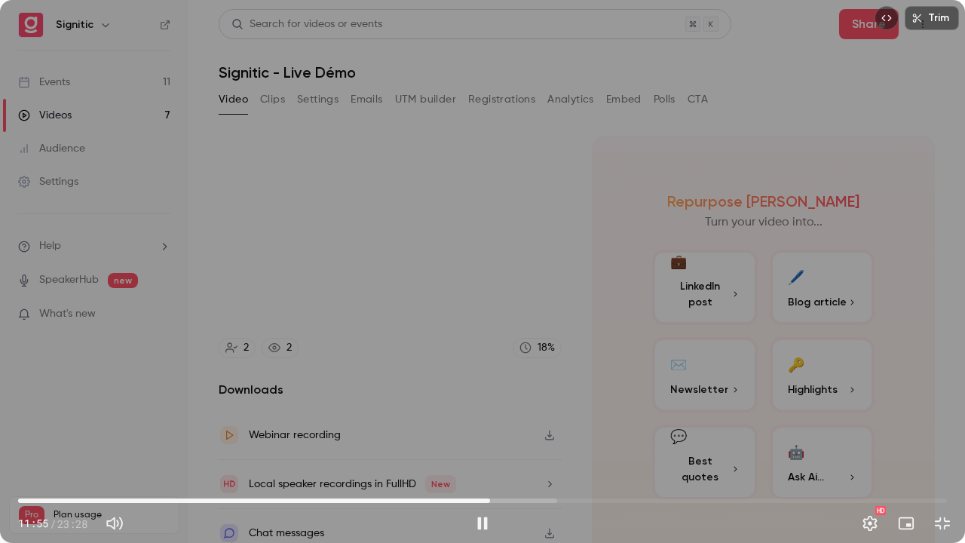
type input "*****"
click at [401, 389] on div "Trim 11:55 11:55 / 23:28 HD" at bounding box center [482, 271] width 965 height 543
